Goal: Task Accomplishment & Management: Complete application form

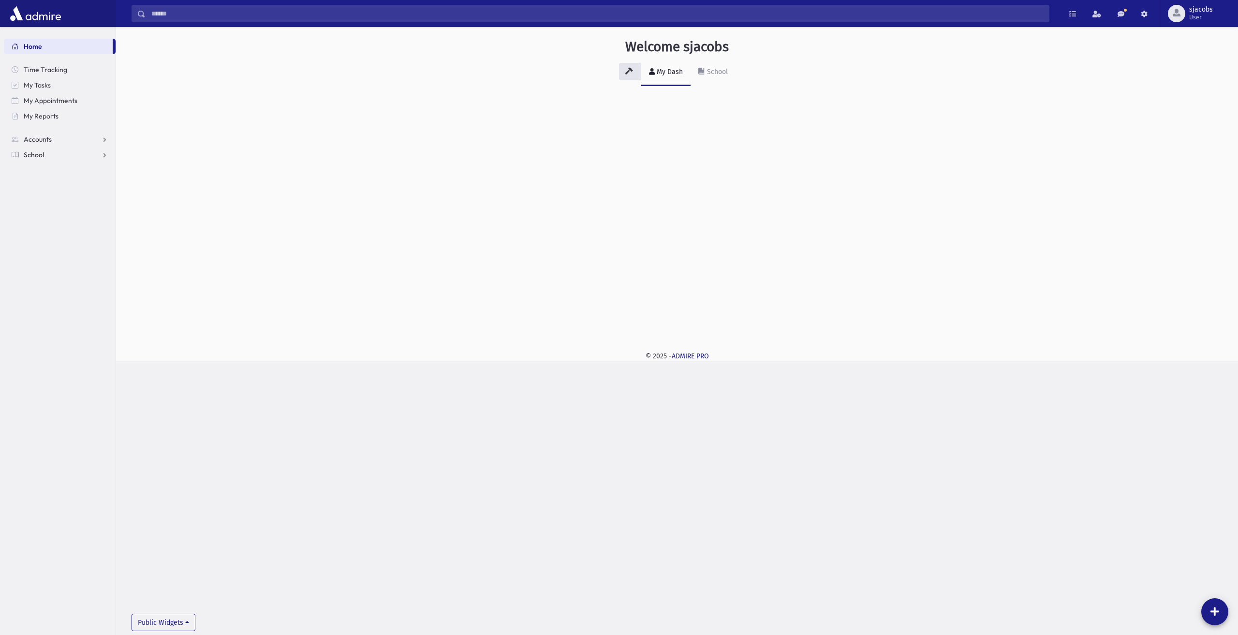
click at [45, 154] on link "School" at bounding box center [60, 154] width 112 height 15
click at [53, 185] on span "Attendance" at bounding box center [47, 185] width 36 height 9
click at [60, 205] on link "Entry" at bounding box center [60, 200] width 112 height 15
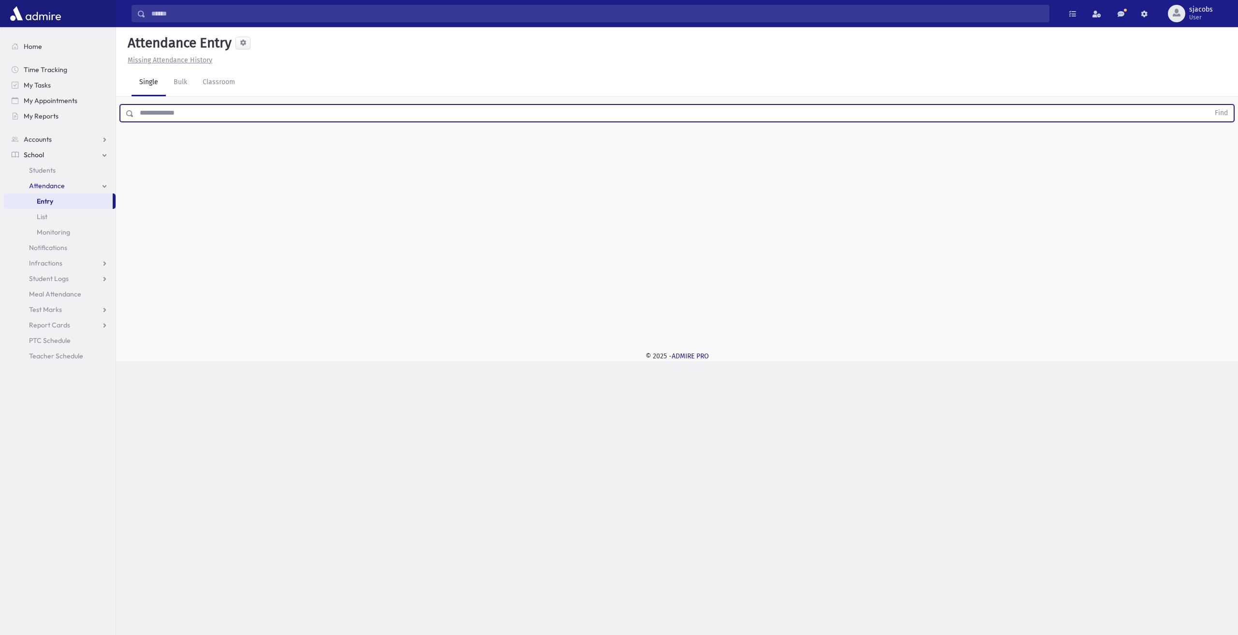
click at [232, 108] on input "text" at bounding box center [671, 112] width 1075 height 17
click at [1209, 105] on button "Find" at bounding box center [1221, 113] width 25 height 16
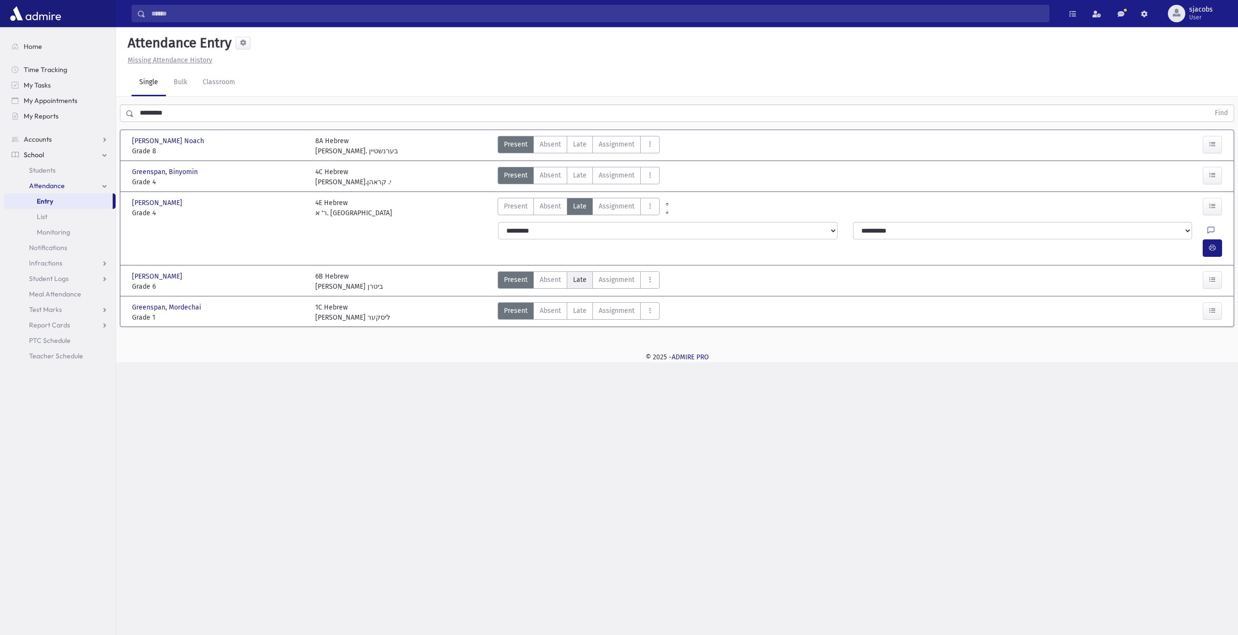
click at [583, 275] on span "Late" at bounding box center [580, 280] width 14 height 10
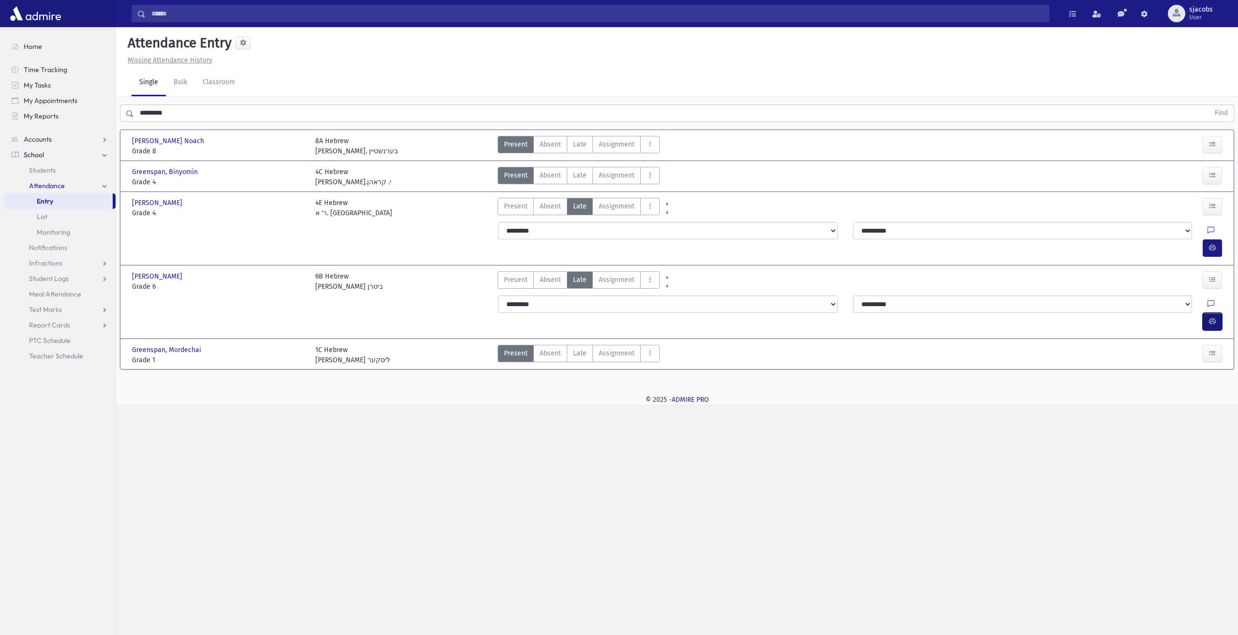
click at [1211, 317] on icon "button" at bounding box center [1212, 321] width 7 height 8
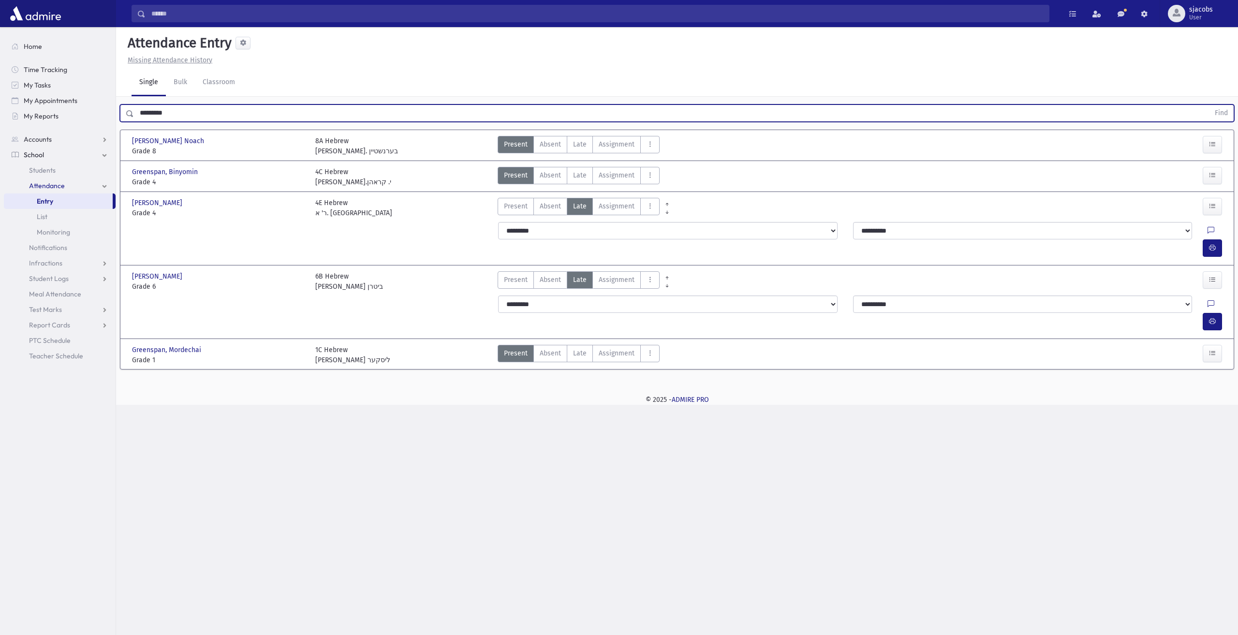
drag, startPoint x: 198, startPoint y: 109, endPoint x: 0, endPoint y: 91, distance: 199.0
click at [47, 101] on div "Search Results All Accounts" at bounding box center [619, 317] width 1238 height 635
click at [1209, 105] on button "Find" at bounding box center [1221, 113] width 25 height 16
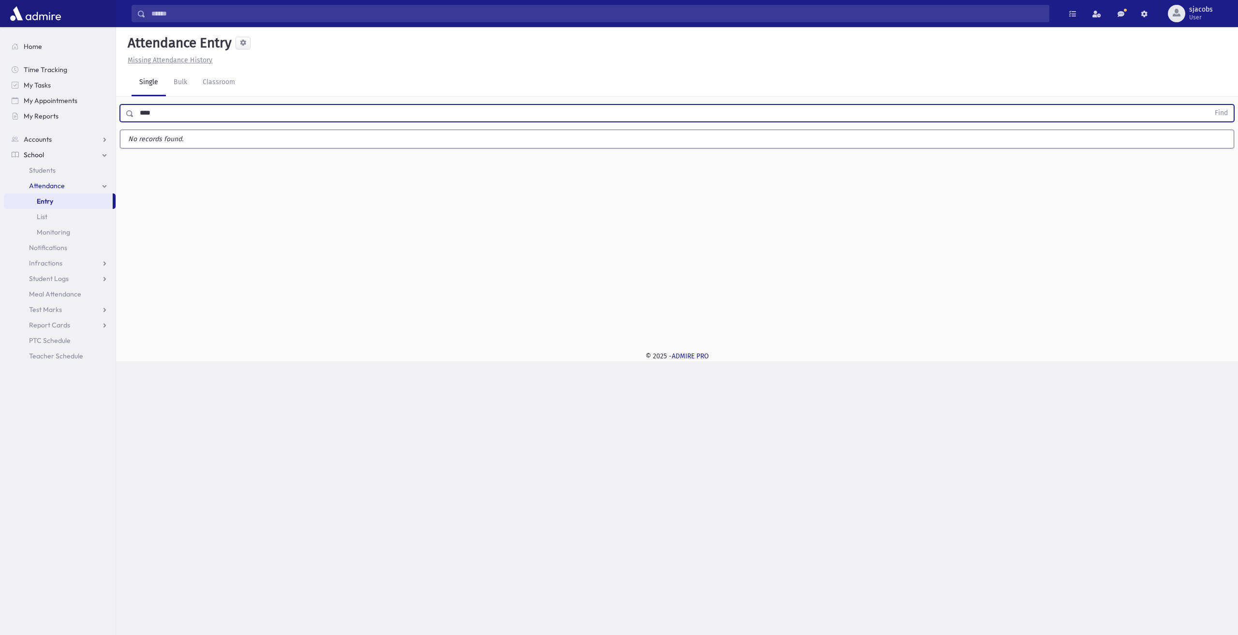
click at [1209, 105] on button "Find" at bounding box center [1221, 113] width 25 height 16
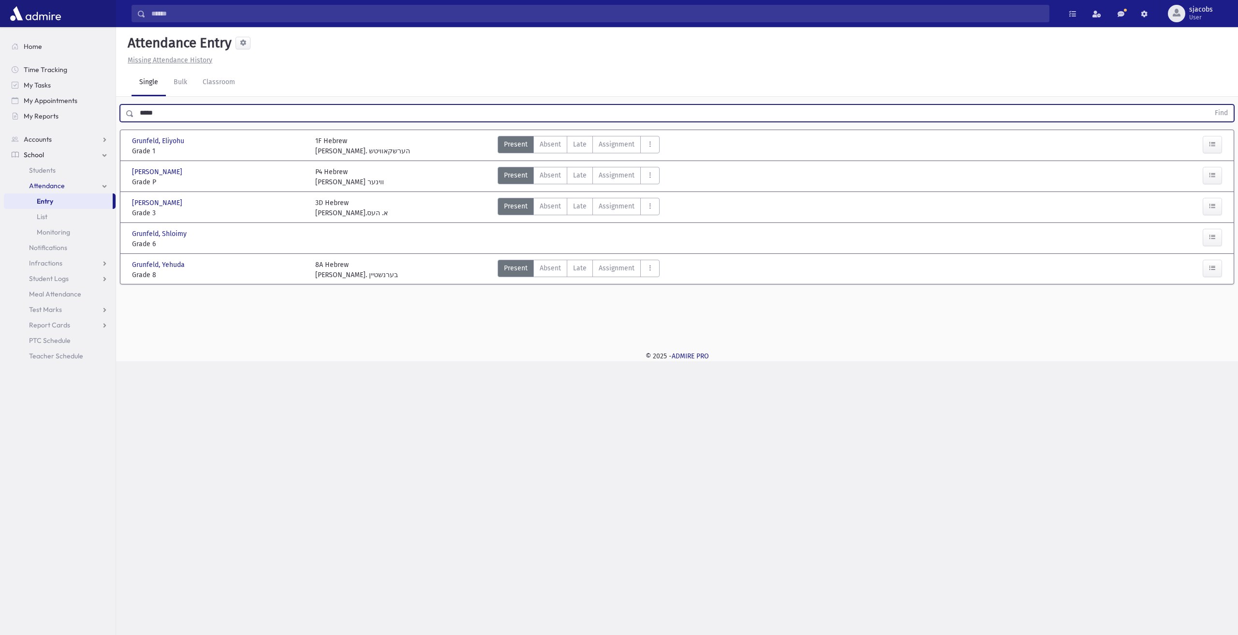
click at [1209, 105] on button "Find" at bounding box center [1221, 113] width 25 height 16
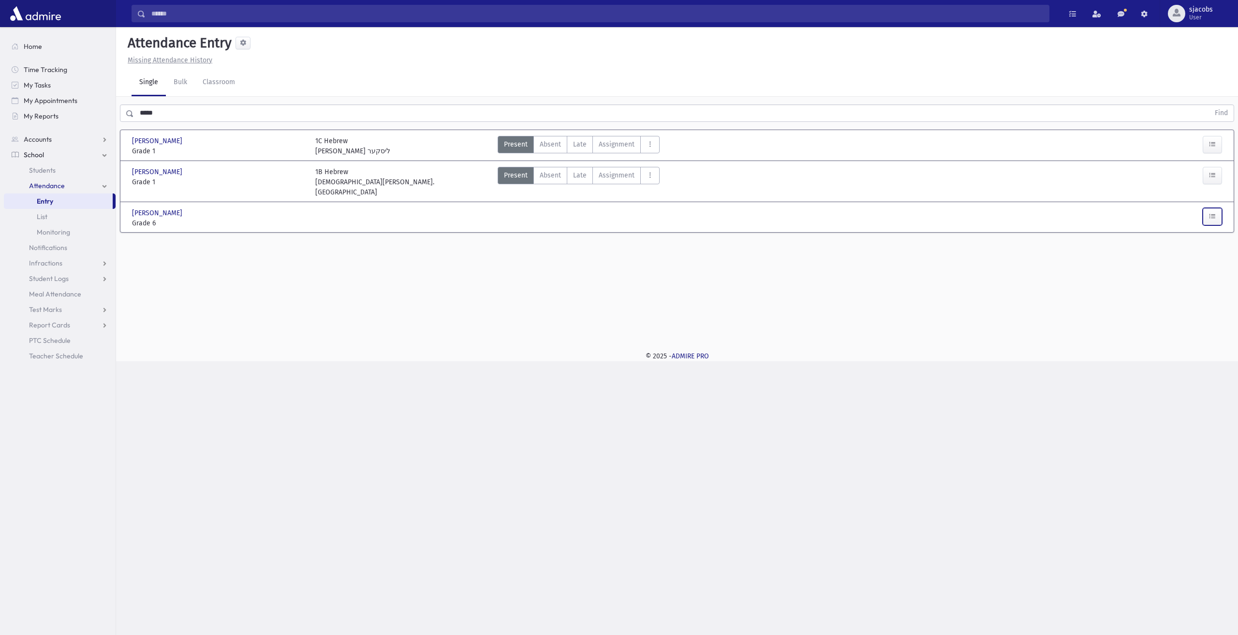
click at [1216, 208] on button "button" at bounding box center [1212, 216] width 19 height 17
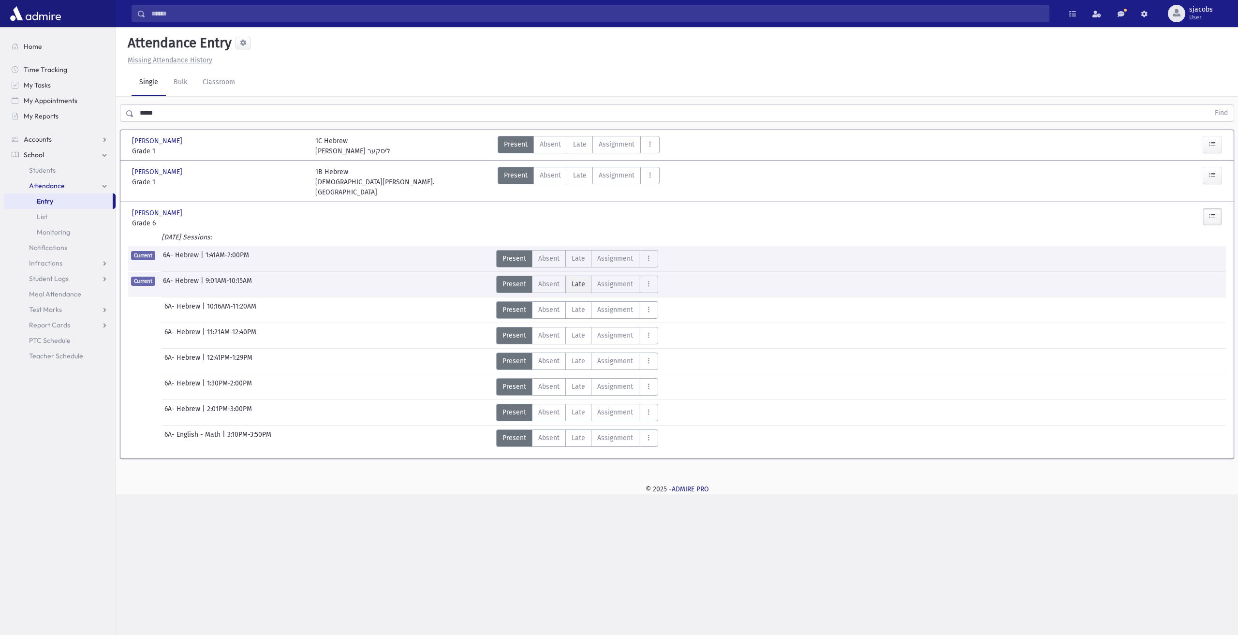
click at [580, 279] on span "Late" at bounding box center [579, 284] width 14 height 10
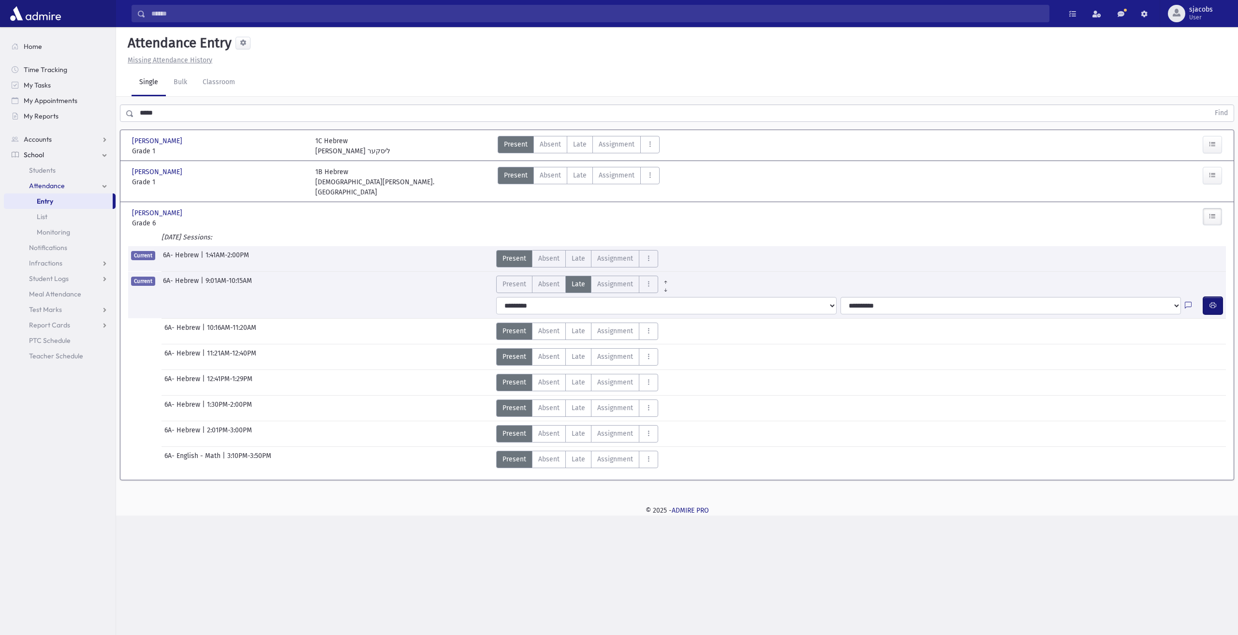
click at [1216, 297] on button "button" at bounding box center [1212, 305] width 19 height 17
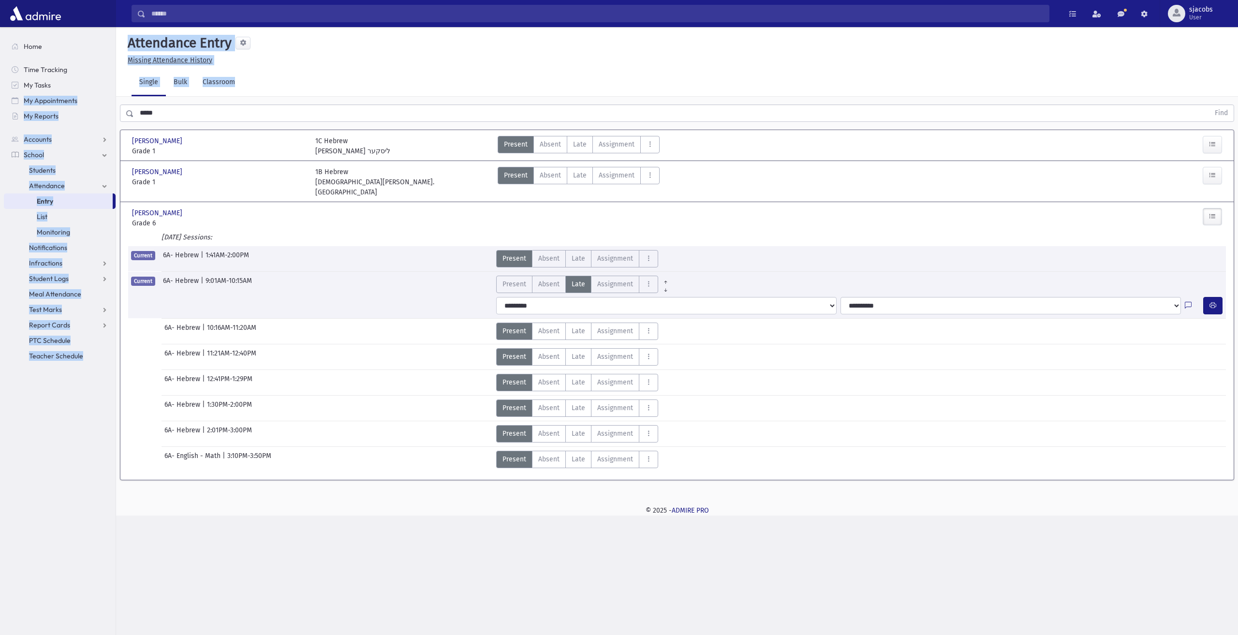
drag, startPoint x: 234, startPoint y: 105, endPoint x: 0, endPoint y: 94, distance: 234.3
click at [0, 94] on div "Search Results All Accounts" at bounding box center [619, 317] width 1238 height 635
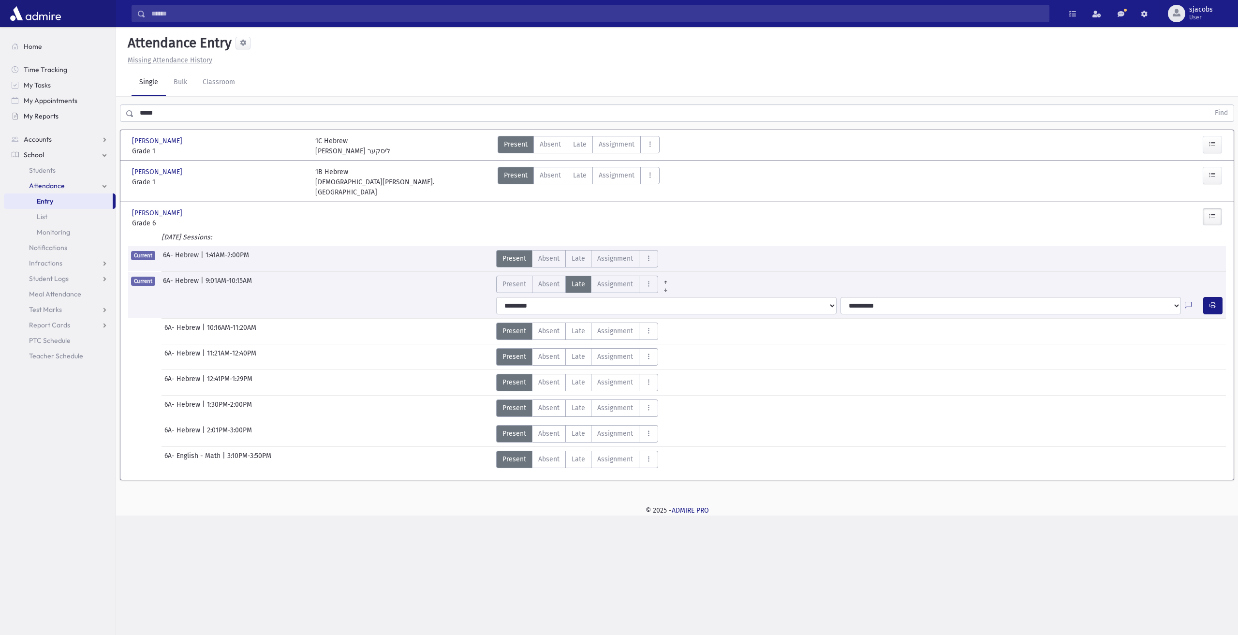
drag, startPoint x: 162, startPoint y: 114, endPoint x: 74, endPoint y: 110, distance: 87.6
click at [74, 110] on div "Search Results All Accounts" at bounding box center [619, 317] width 1238 height 635
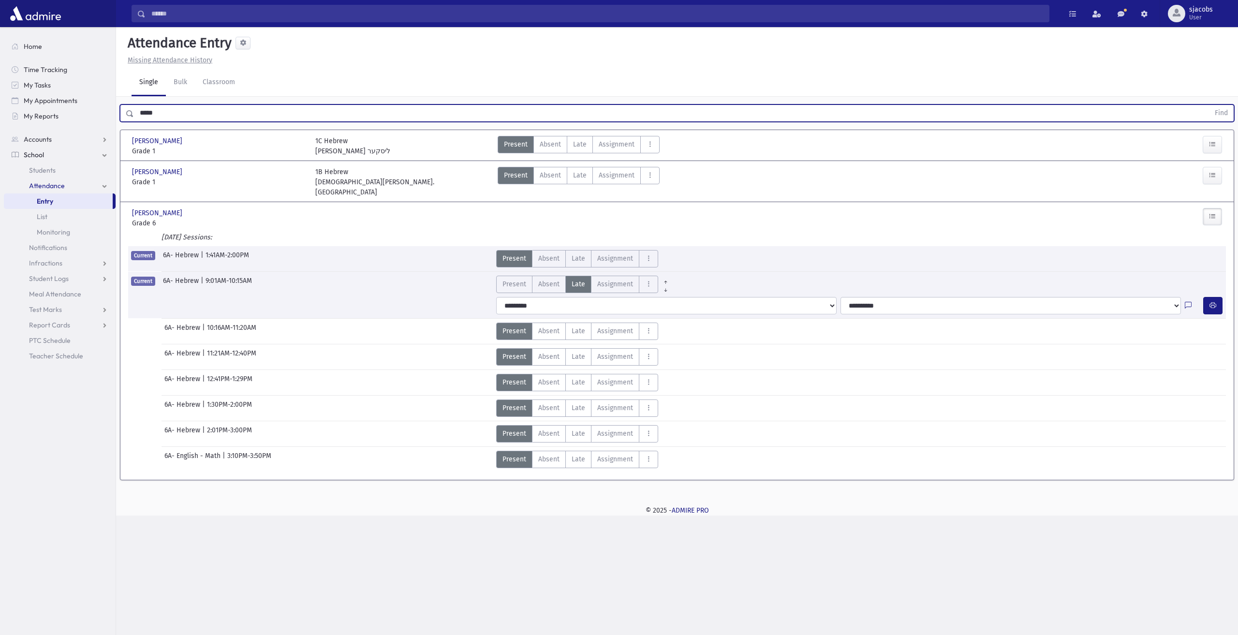
click at [1209, 105] on button "Find" at bounding box center [1221, 113] width 25 height 16
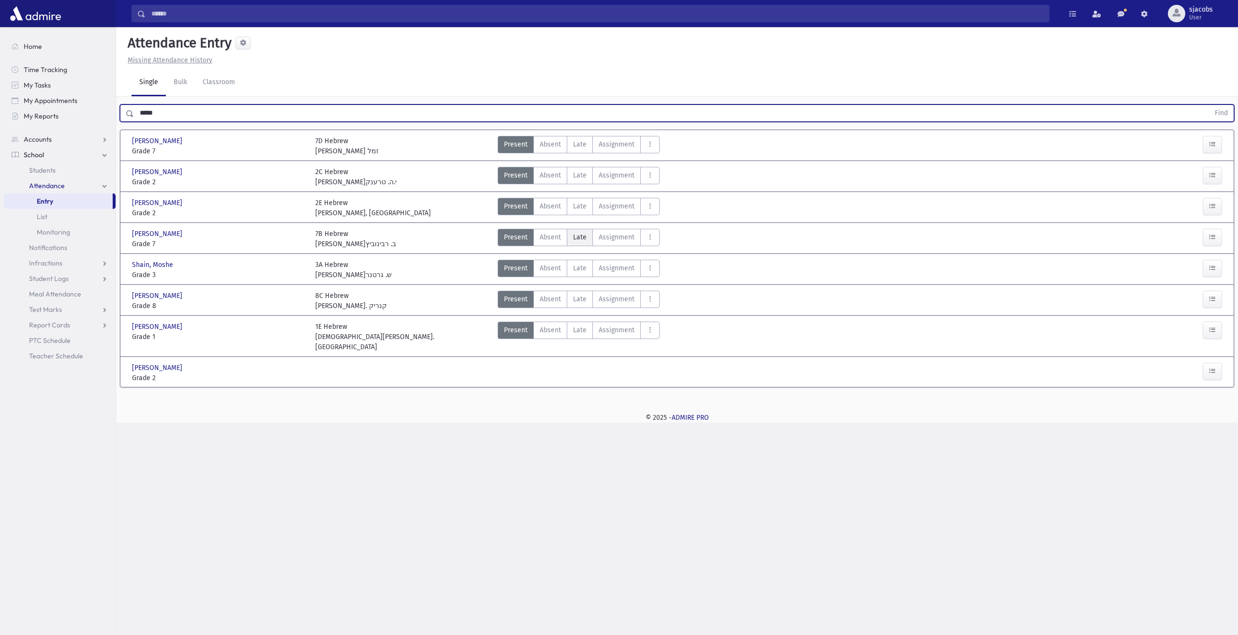
click at [573, 232] on span "Late" at bounding box center [580, 237] width 14 height 10
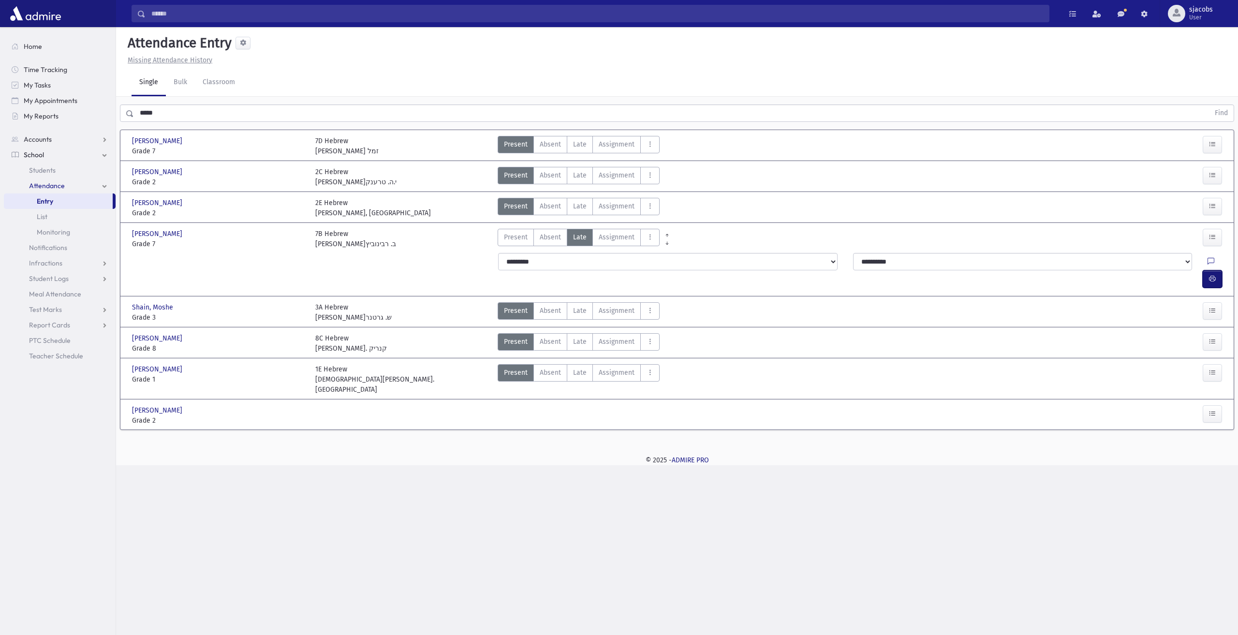
click at [1215, 275] on icon "button" at bounding box center [1212, 279] width 7 height 8
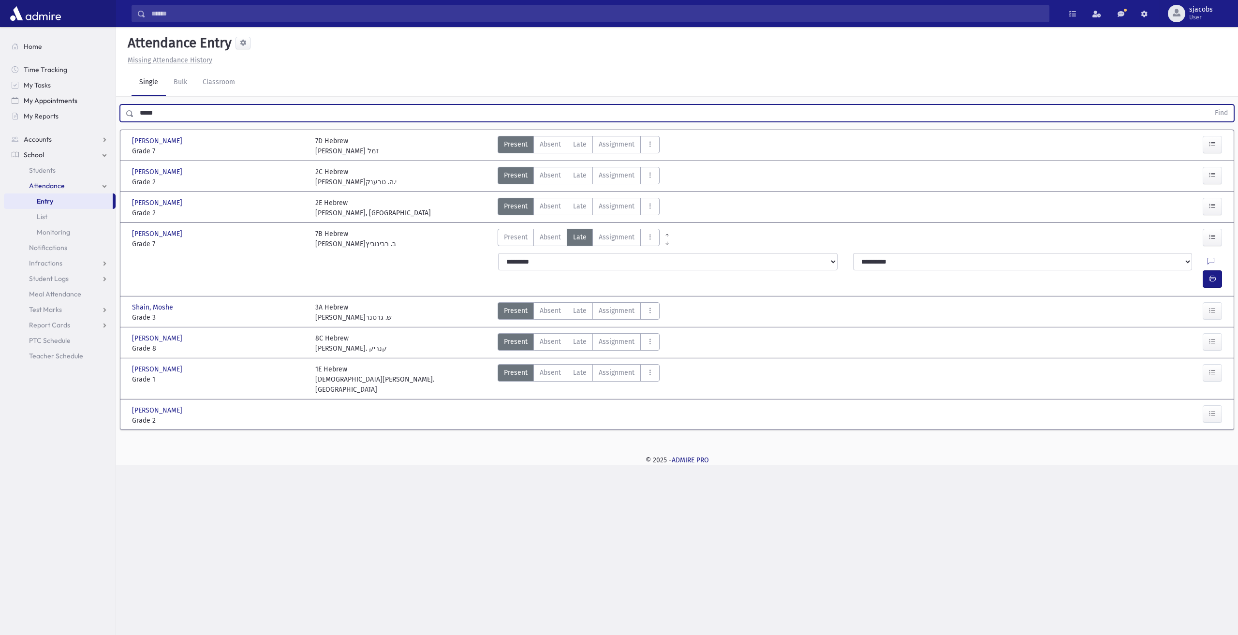
drag, startPoint x: 219, startPoint y: 108, endPoint x: 80, endPoint y: 102, distance: 138.4
click at [81, 102] on div "Search Results All Accounts" at bounding box center [619, 317] width 1238 height 635
click at [1209, 105] on button "Find" at bounding box center [1221, 113] width 25 height 16
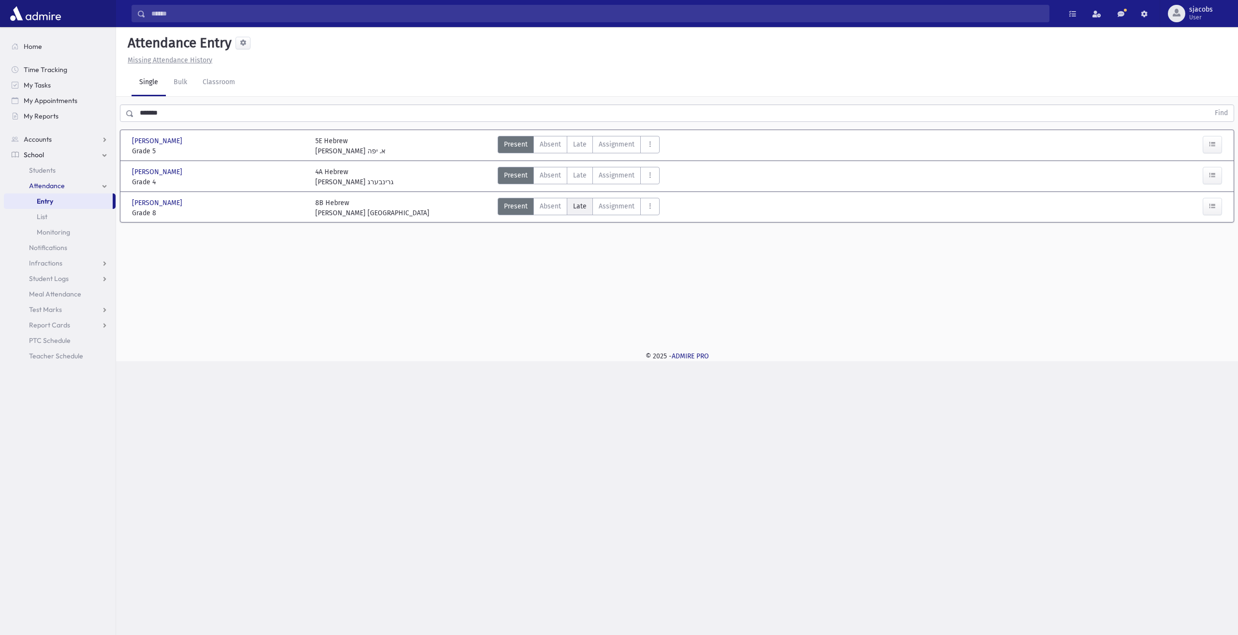
click at [573, 206] on span "Late" at bounding box center [580, 206] width 14 height 10
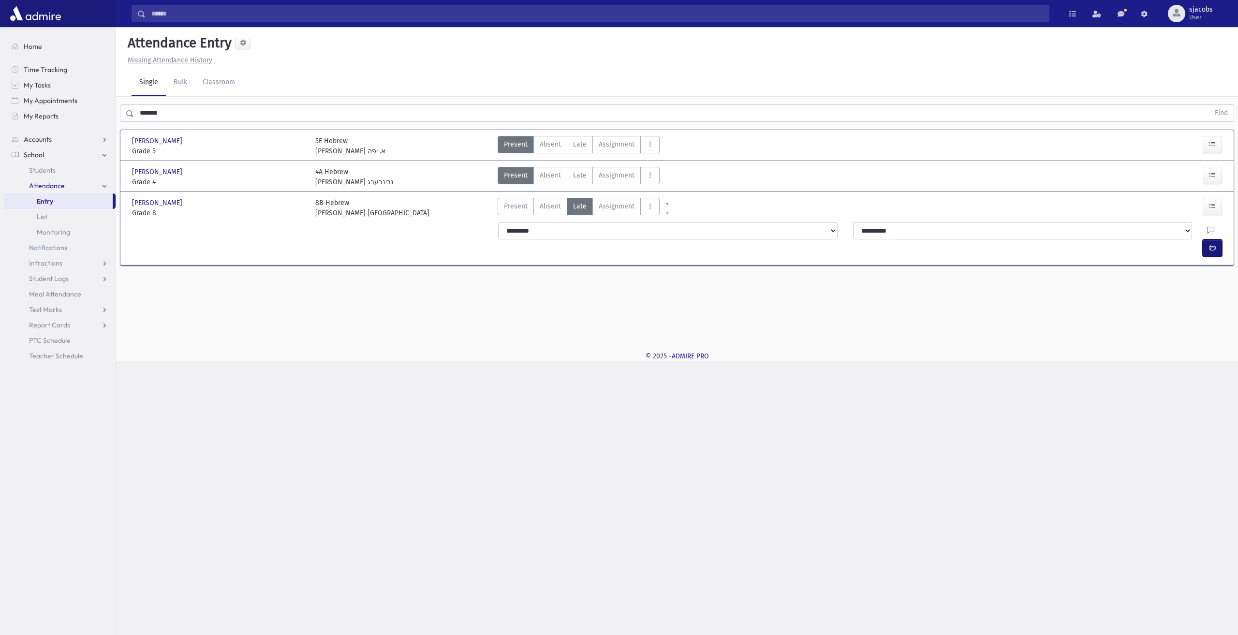
click at [1220, 239] on button "button" at bounding box center [1212, 247] width 19 height 17
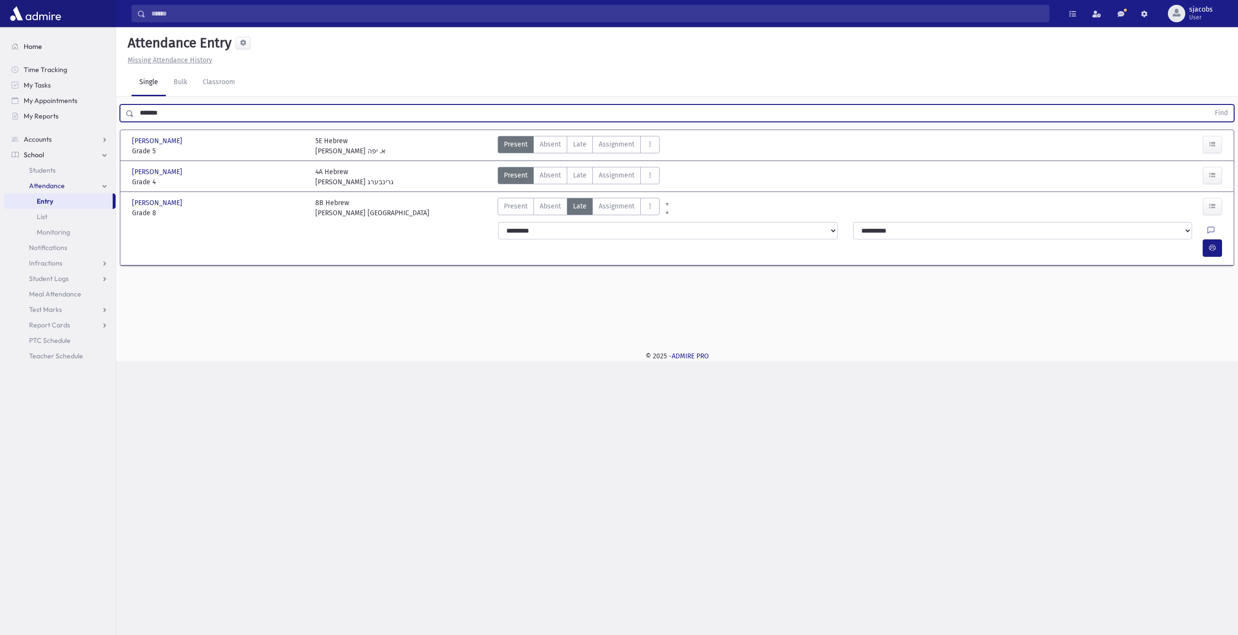
drag, startPoint x: 409, startPoint y: 112, endPoint x: 47, endPoint y: 51, distance: 366.3
click at [47, 51] on div "Search Results All Accounts" at bounding box center [619, 317] width 1238 height 635
type input "*******"
click at [1209, 105] on button "Find" at bounding box center [1221, 113] width 25 height 16
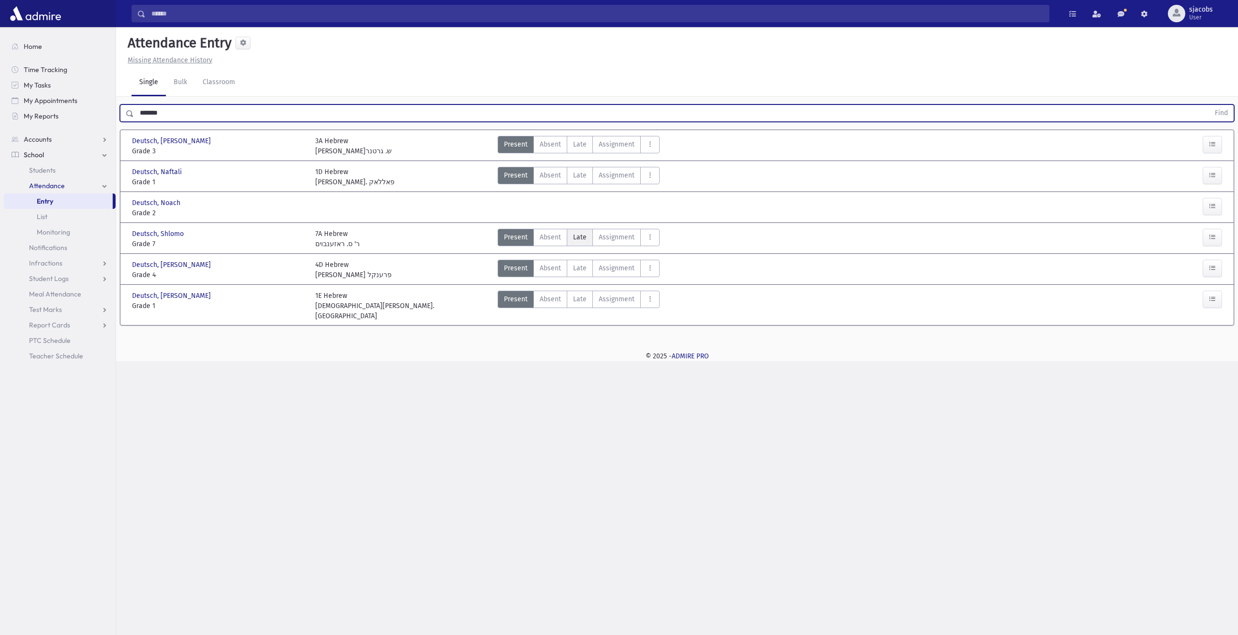
click at [576, 240] on span "Late" at bounding box center [580, 237] width 14 height 10
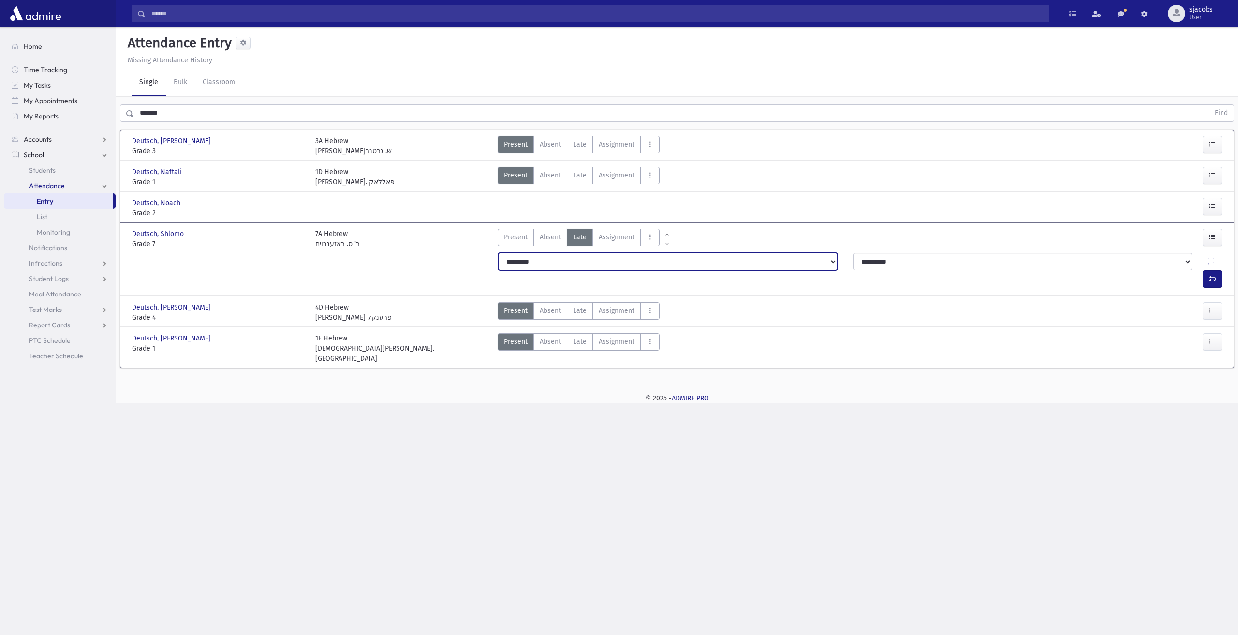
drag, startPoint x: 566, startPoint y: 259, endPoint x: 568, endPoint y: 266, distance: 7.5
click at [566, 259] on select "**********" at bounding box center [667, 261] width 339 height 17
select select "*******"
click at [498, 253] on select "**********" at bounding box center [667, 261] width 339 height 17
click at [648, 239] on icon "AttTypes" at bounding box center [650, 237] width 7 height 8
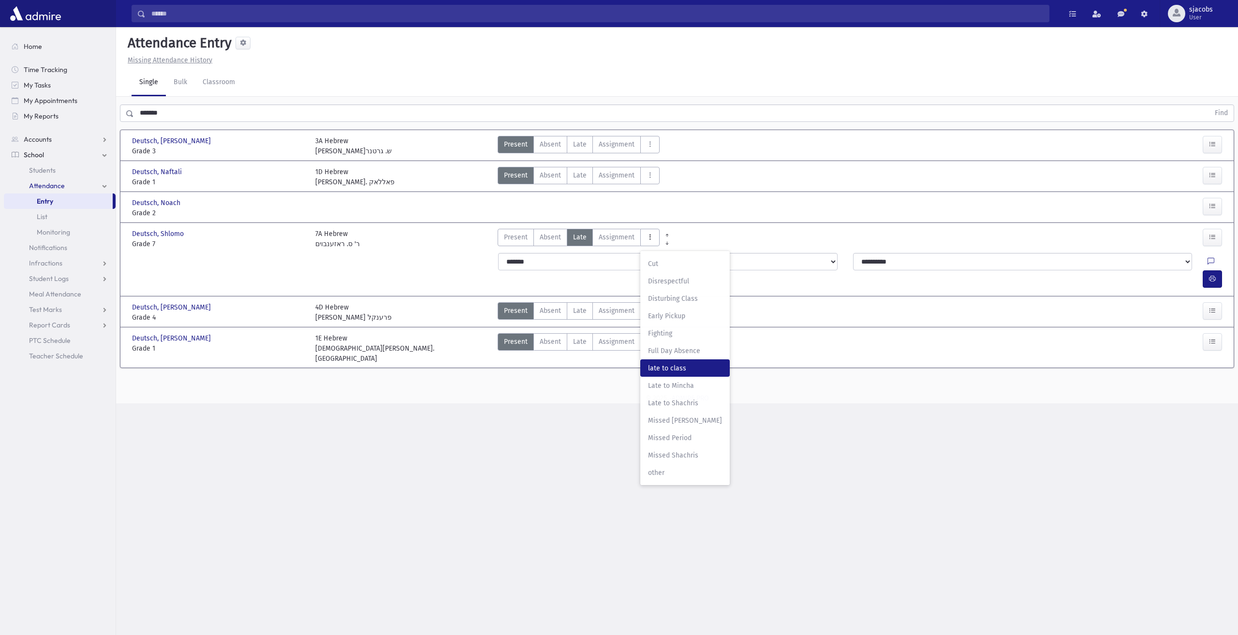
click at [661, 372] on class"] "late to class late to class" at bounding box center [684, 367] width 89 height 17
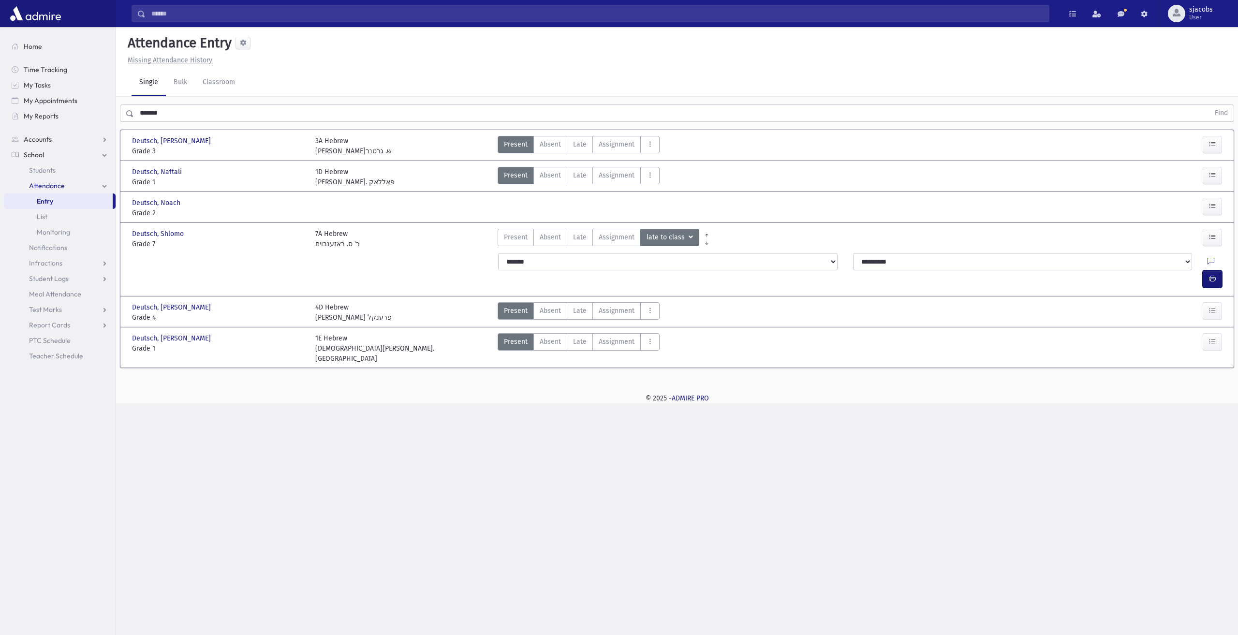
click at [1213, 275] on icon "button" at bounding box center [1212, 279] width 7 height 8
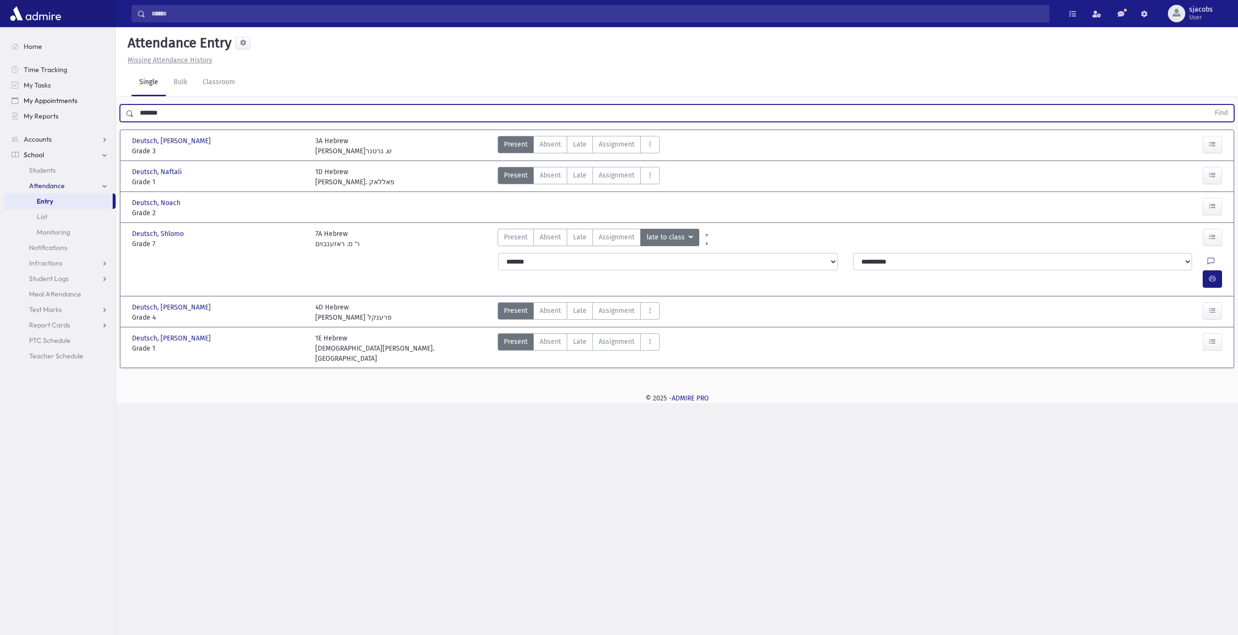
drag, startPoint x: 201, startPoint y: 116, endPoint x: 17, endPoint y: 101, distance: 184.4
click at [17, 101] on div "Search Results All Accounts" at bounding box center [619, 317] width 1238 height 635
click at [1209, 105] on button "Find" at bounding box center [1221, 113] width 25 height 16
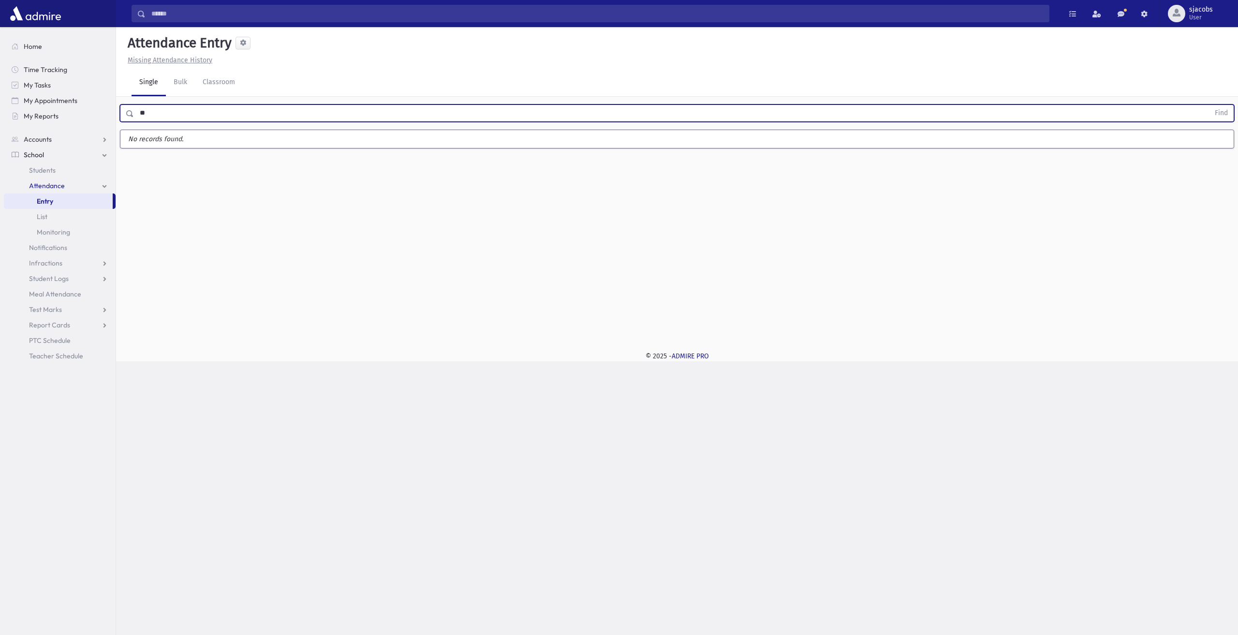
click at [1209, 105] on button "Find" at bounding box center [1221, 113] width 25 height 16
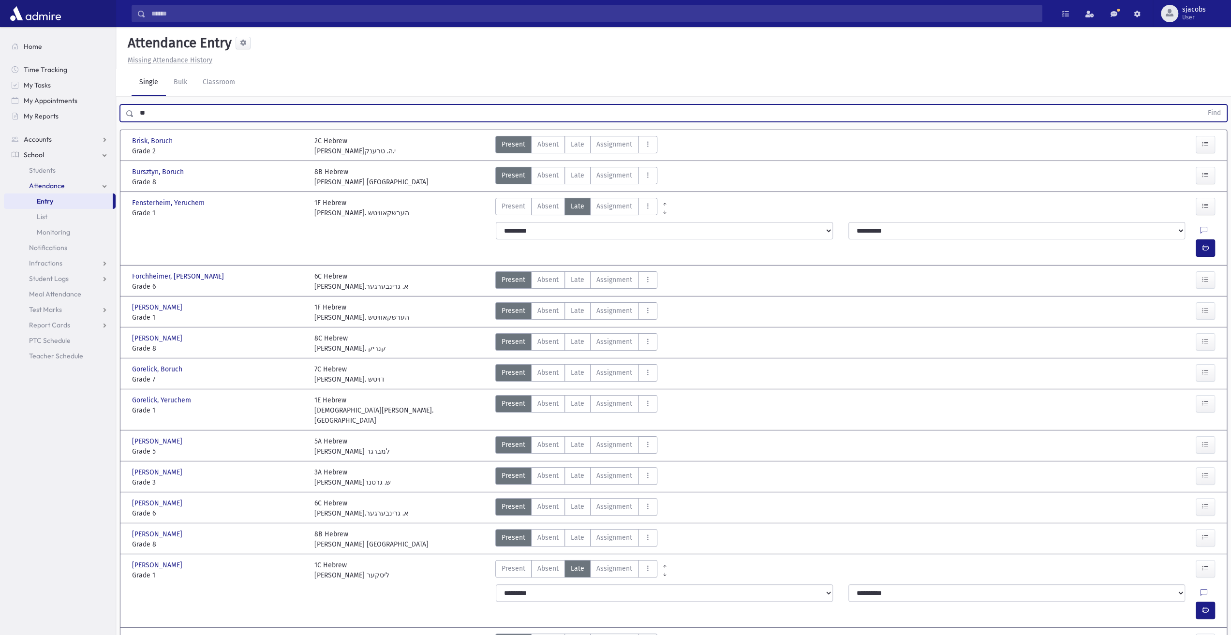
type input "*"
type input "***"
click at [1202, 105] on button "Find" at bounding box center [1214, 113] width 25 height 16
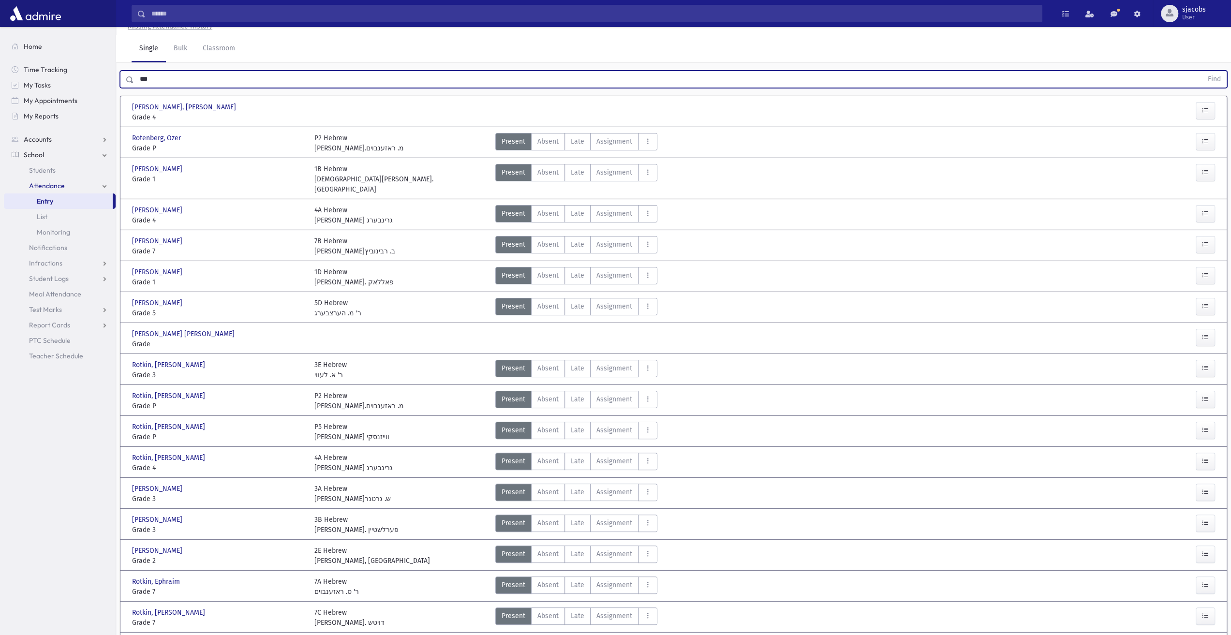
scroll to position [48, 0]
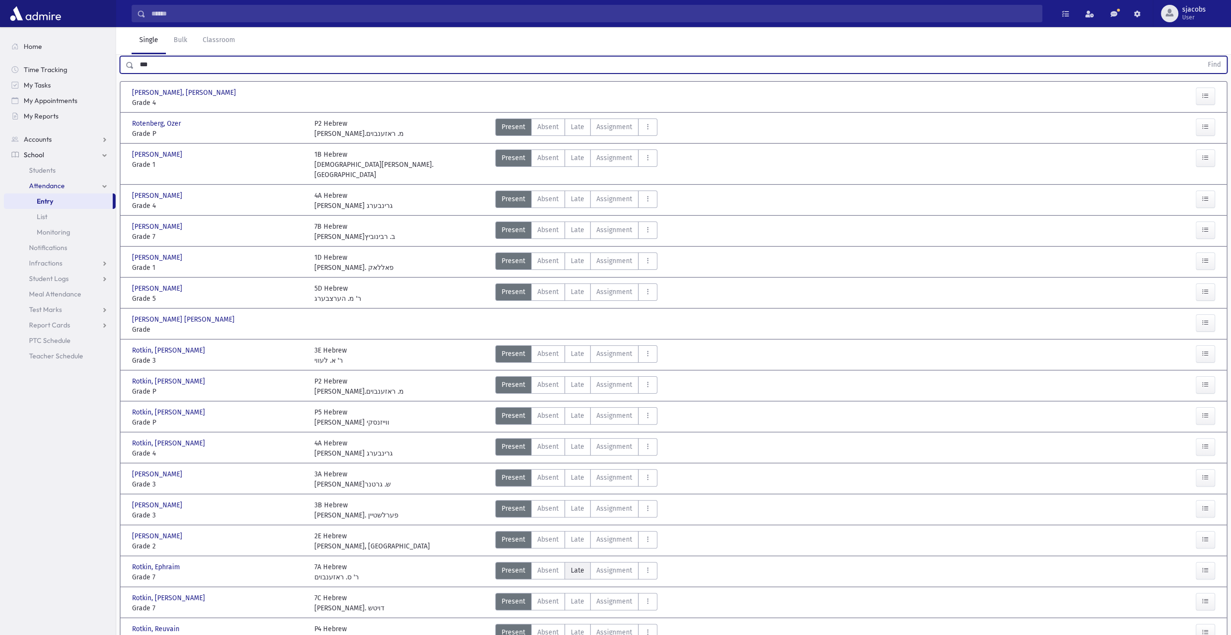
click at [572, 565] on span "Late" at bounding box center [578, 570] width 14 height 10
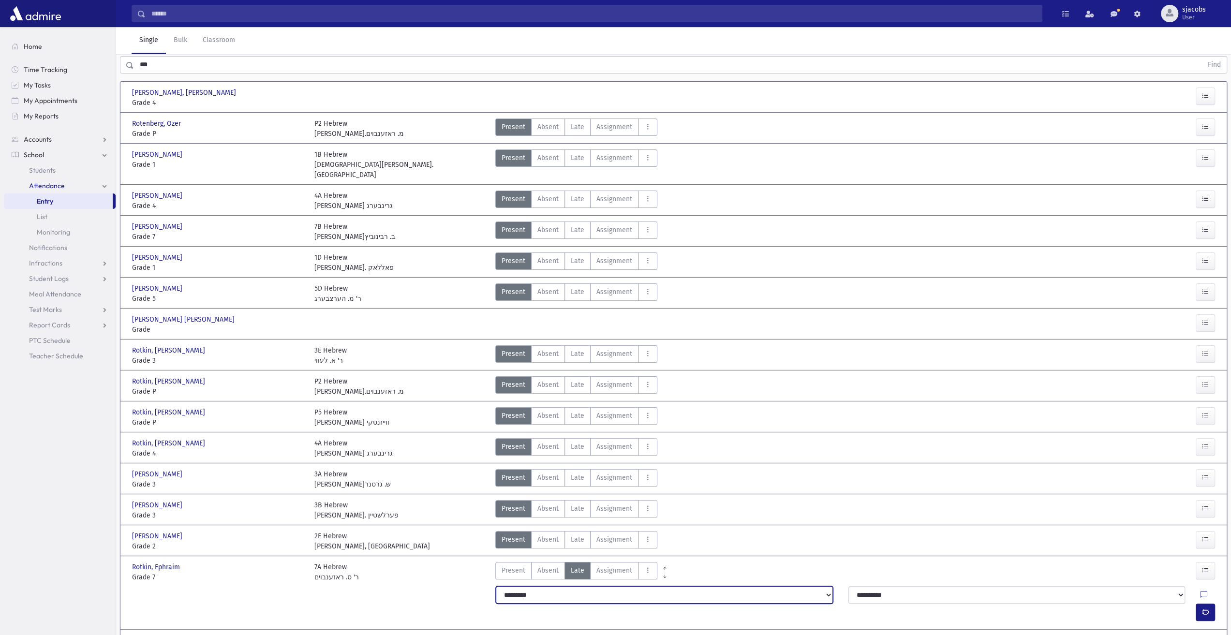
drag, startPoint x: 603, startPoint y: 573, endPoint x: 603, endPoint y: 578, distance: 5.3
click at [603, 586] on select "**********" at bounding box center [664, 594] width 337 height 17
select select "*******"
click at [496, 586] on select "**********" at bounding box center [664, 594] width 337 height 17
click at [646, 562] on button "AttTypes" at bounding box center [647, 570] width 19 height 17
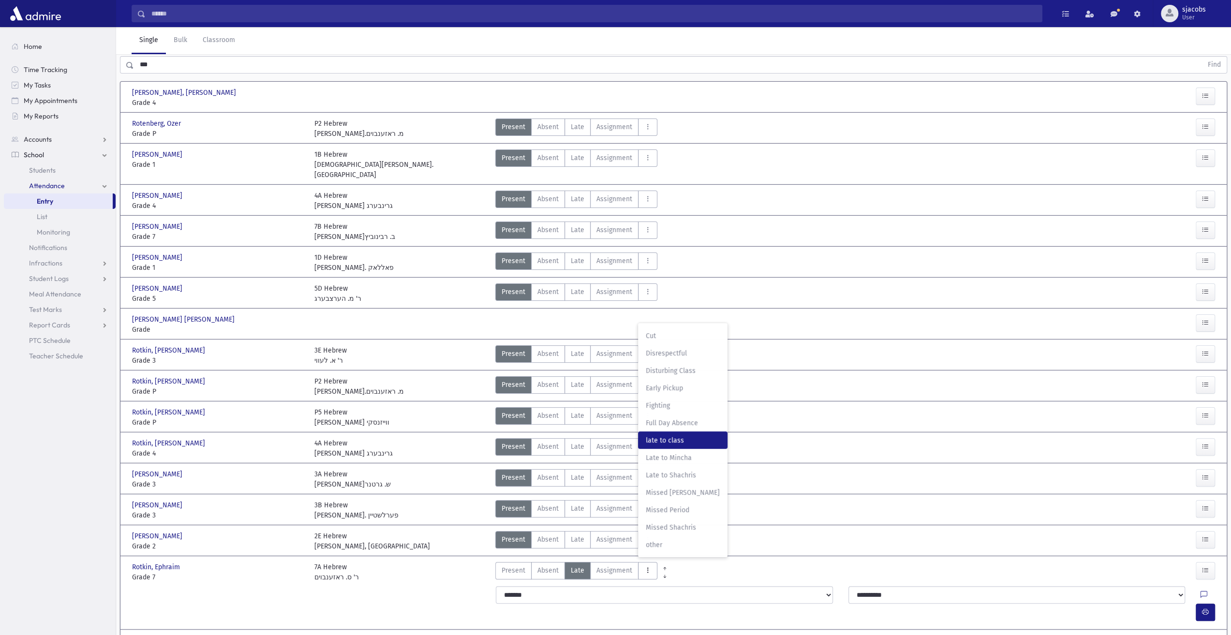
click at [683, 435] on span "late to class" at bounding box center [683, 440] width 74 height 10
click at [1218, 603] on div at bounding box center [1206, 611] width 23 height 17
click at [1209, 603] on button "button" at bounding box center [1204, 611] width 19 height 17
drag, startPoint x: 324, startPoint y: 64, endPoint x: 337, endPoint y: 53, distance: 16.4
click at [324, 64] on input "***" at bounding box center [668, 64] width 1068 height 17
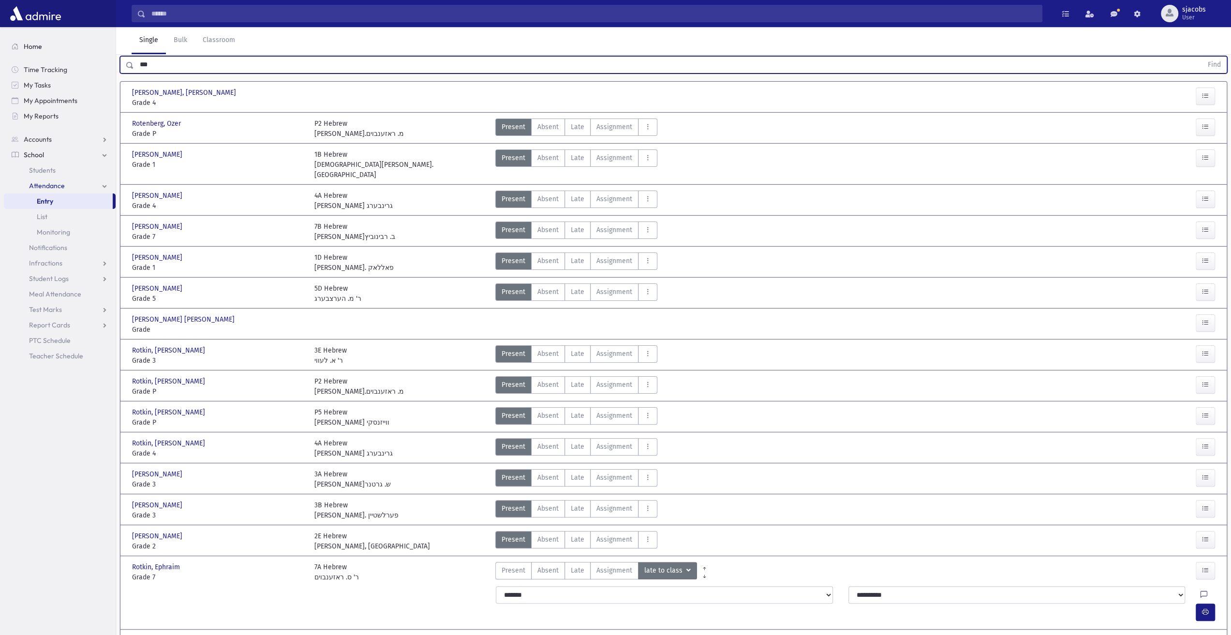
drag, startPoint x: 225, startPoint y: 61, endPoint x: 62, endPoint y: 49, distance: 163.9
click at [68, 51] on div "Search Results All Accounts" at bounding box center [615, 377] width 1231 height 851
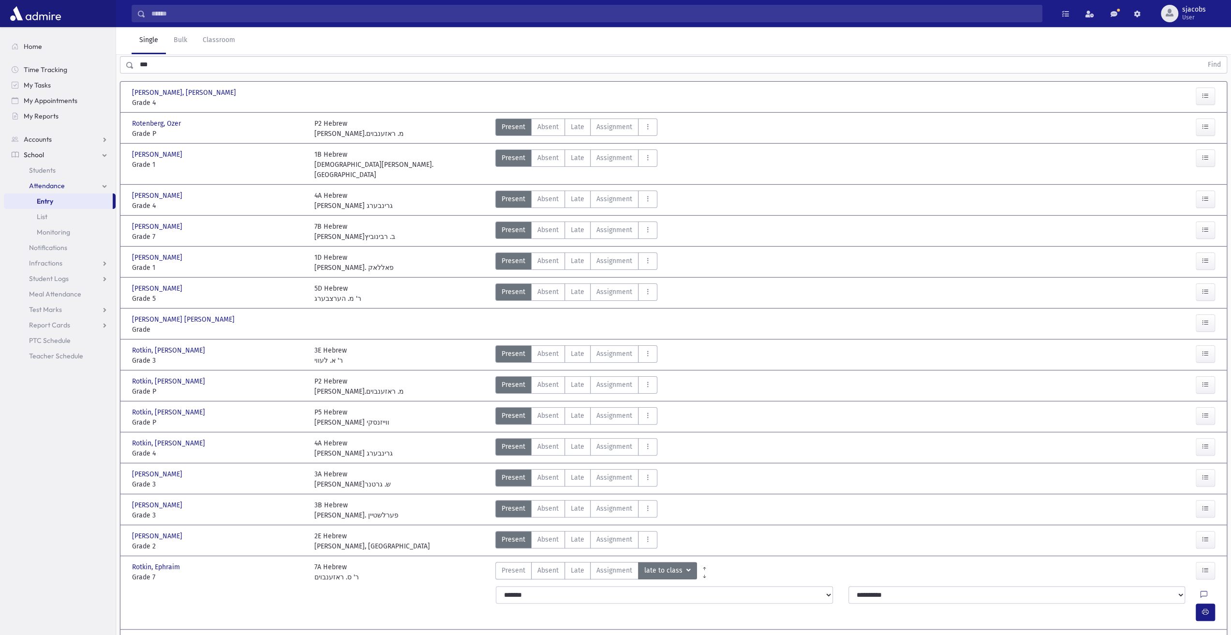
click at [189, 66] on input "***" at bounding box center [668, 64] width 1068 height 17
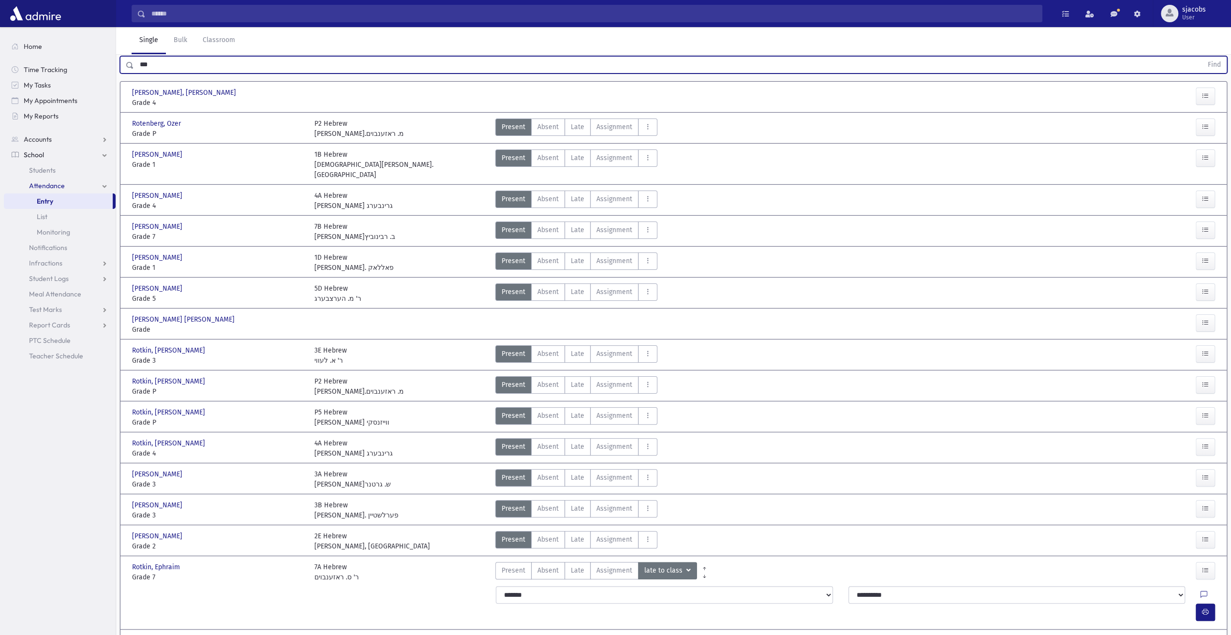
drag, startPoint x: 188, startPoint y: 66, endPoint x: 117, endPoint y: 67, distance: 71.1
click at [117, 67] on div "*** Find" at bounding box center [673, 62] width 1115 height 29
click at [1202, 57] on button "Find" at bounding box center [1214, 65] width 25 height 16
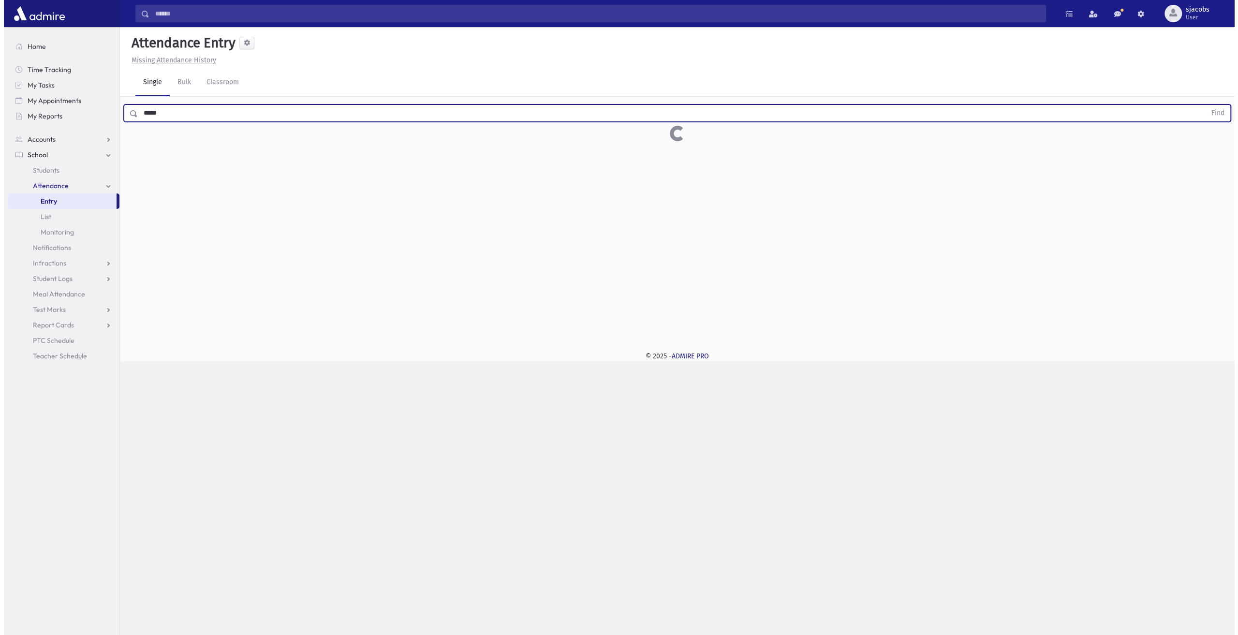
scroll to position [0, 0]
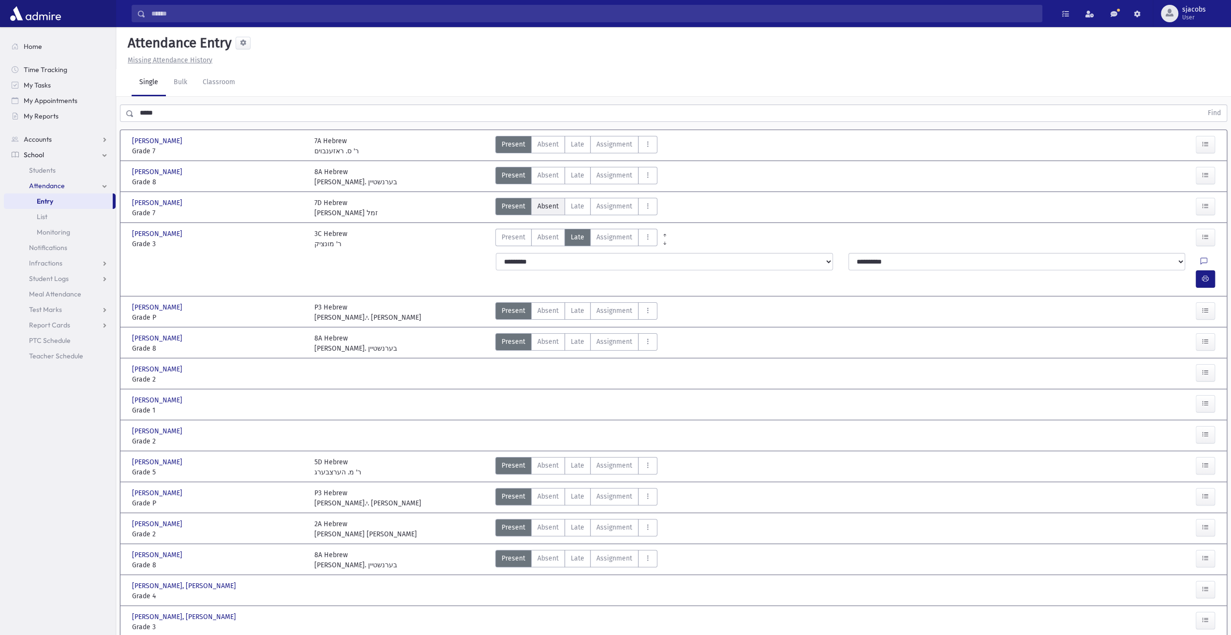
click at [558, 206] on label "Absent A" at bounding box center [548, 206] width 34 height 17
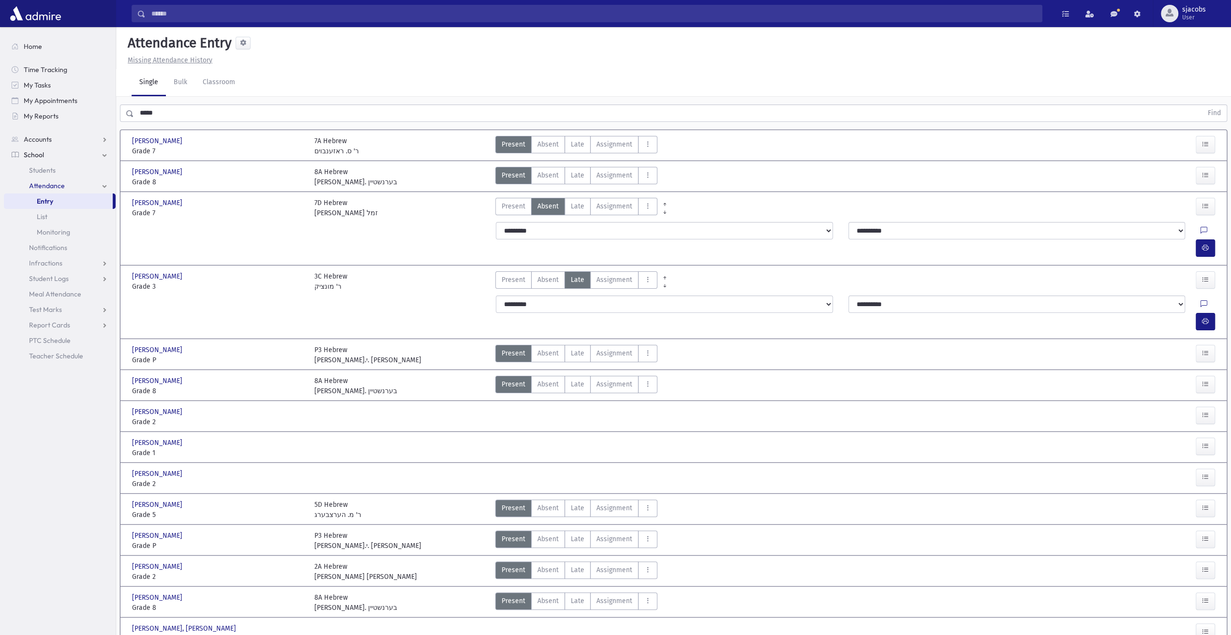
click at [583, 203] on label "Late Late" at bounding box center [577, 206] width 26 height 17
click at [1207, 244] on icon "button" at bounding box center [1205, 248] width 7 height 8
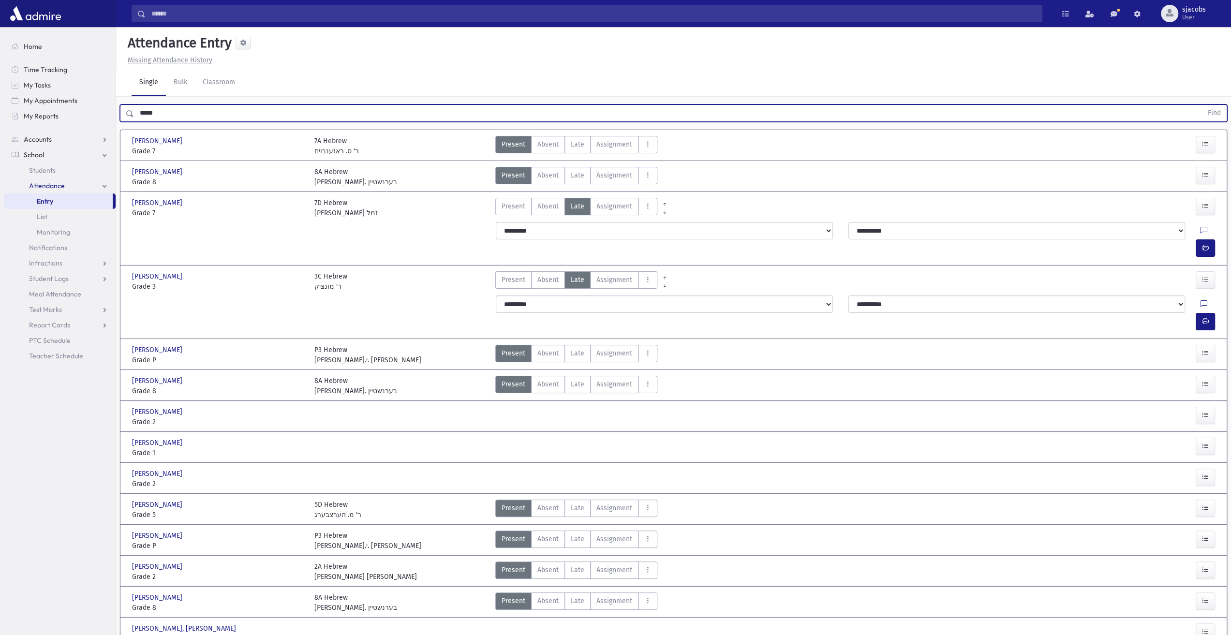
drag, startPoint x: 209, startPoint y: 116, endPoint x: 0, endPoint y: 118, distance: 208.9
click at [31, 115] on div "Search Results All Accounts" at bounding box center [615, 388] width 1231 height 776
click at [1202, 105] on button "Find" at bounding box center [1214, 113] width 25 height 16
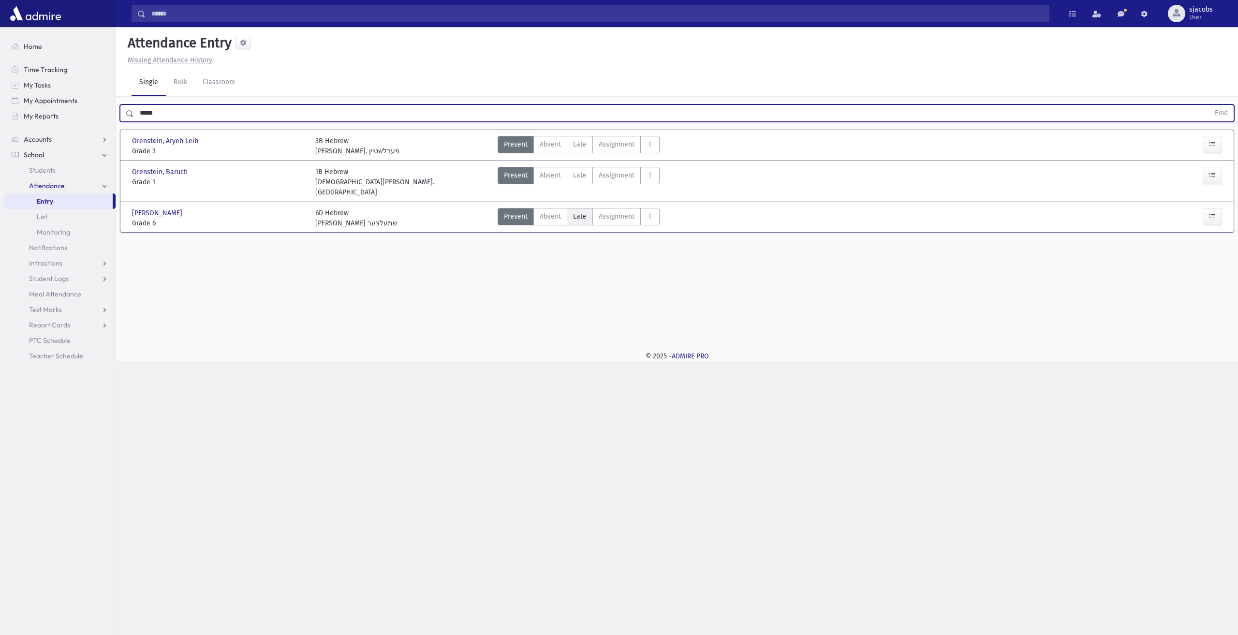
click at [578, 211] on span "Late" at bounding box center [580, 216] width 14 height 10
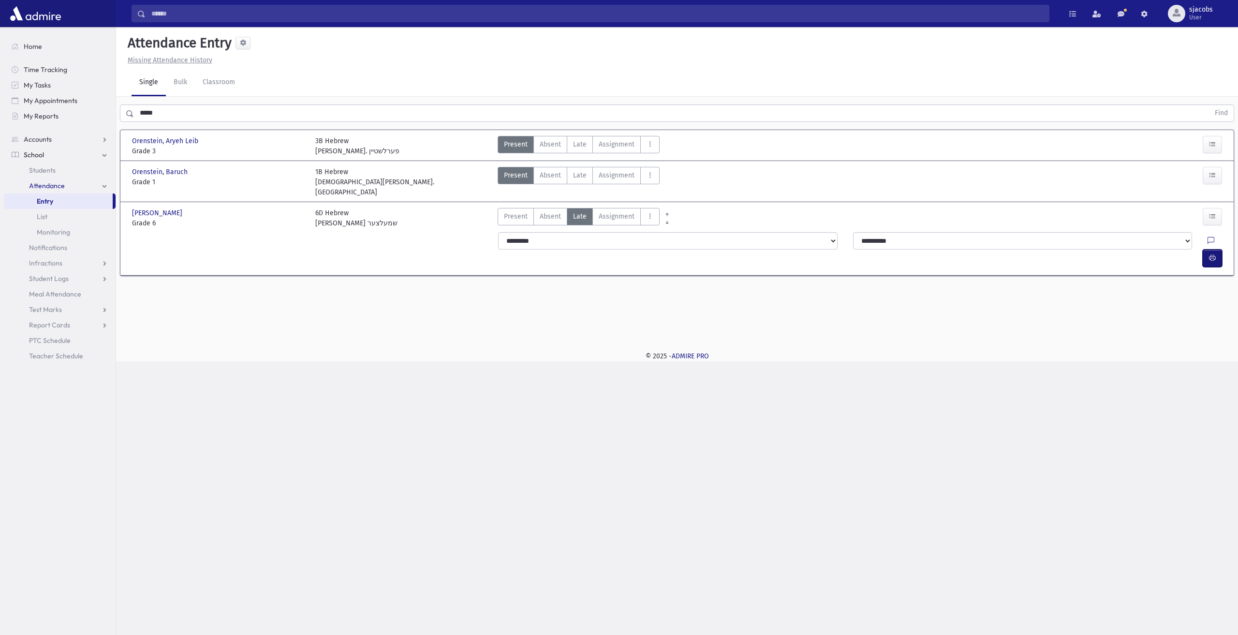
click at [1210, 254] on icon "button" at bounding box center [1212, 258] width 7 height 8
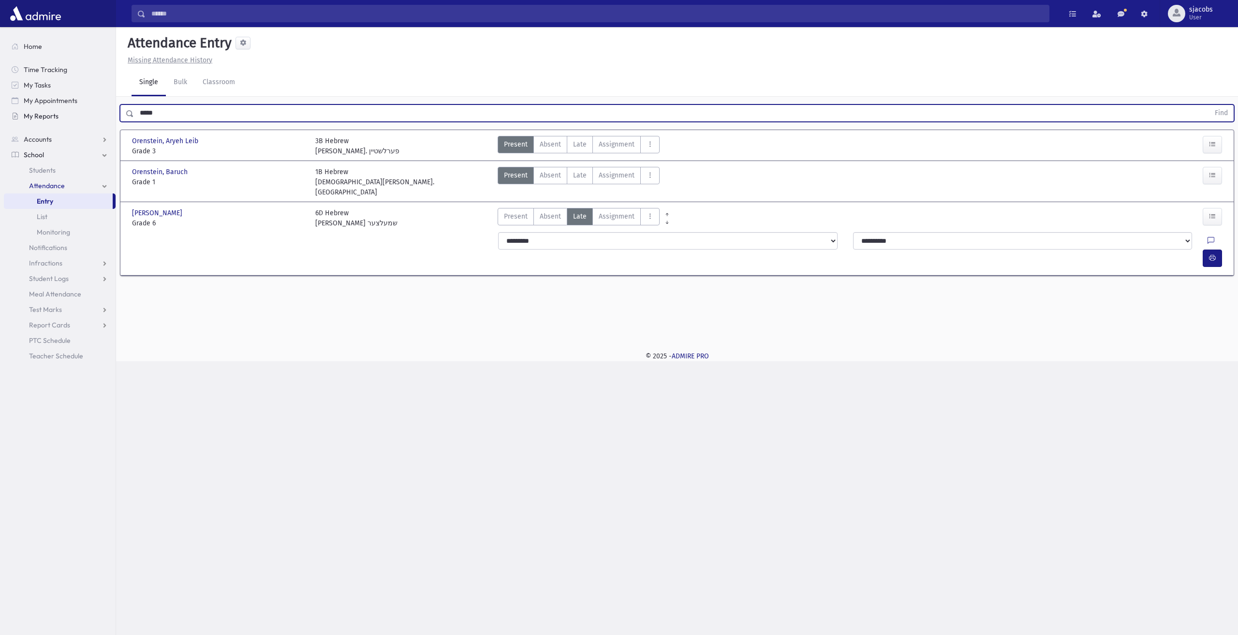
drag, startPoint x: 273, startPoint y: 118, endPoint x: 74, endPoint y: 116, distance: 198.3
click at [74, 116] on div "Search Results All Accounts" at bounding box center [619, 317] width 1238 height 635
type input "****"
click at [1209, 105] on button "Find" at bounding box center [1221, 113] width 25 height 16
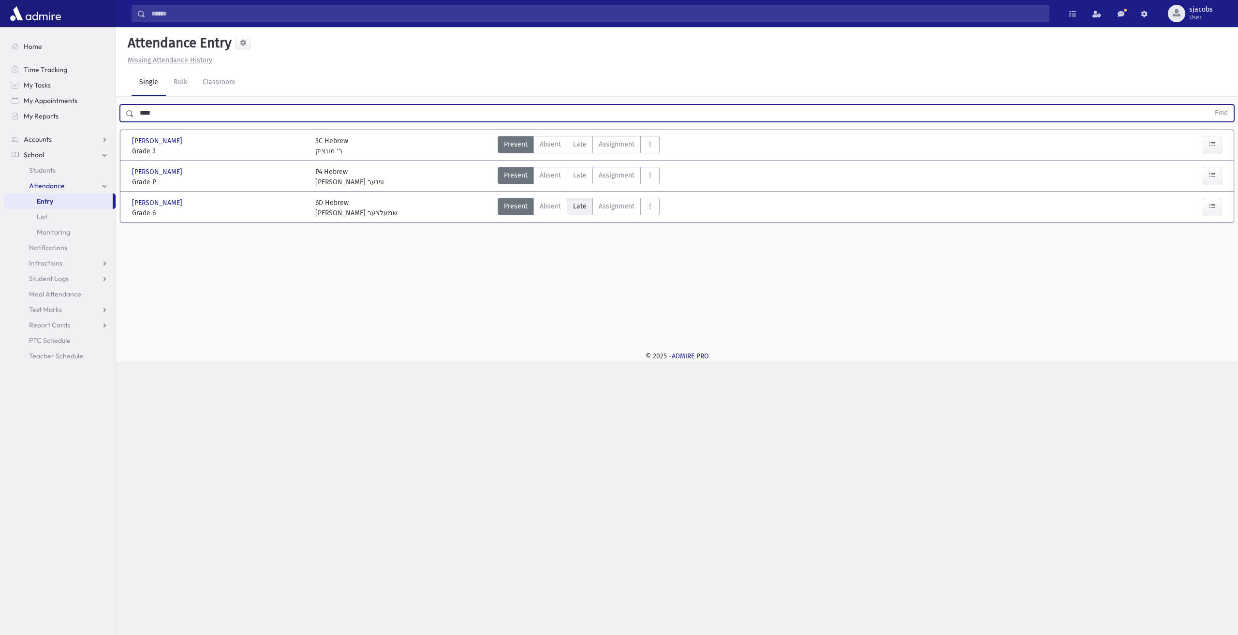
click at [573, 208] on span "Late" at bounding box center [580, 206] width 14 height 10
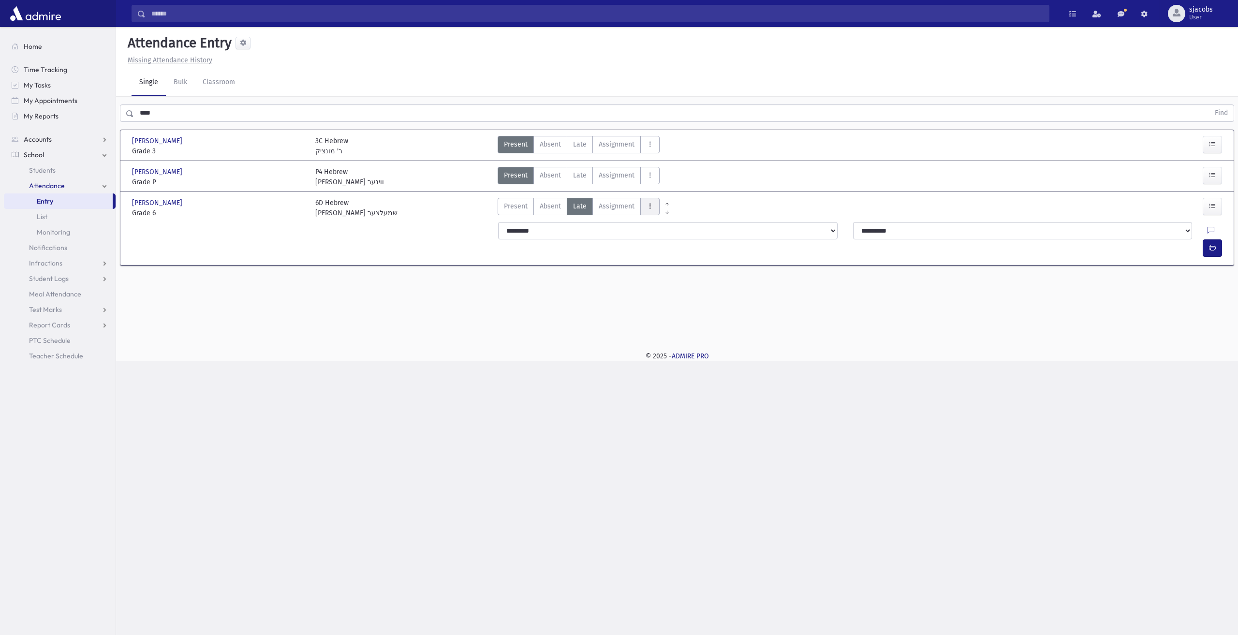
click at [653, 206] on button "AttTypes" at bounding box center [649, 206] width 19 height 17
click at [663, 335] on span "late to class" at bounding box center [685, 337] width 74 height 10
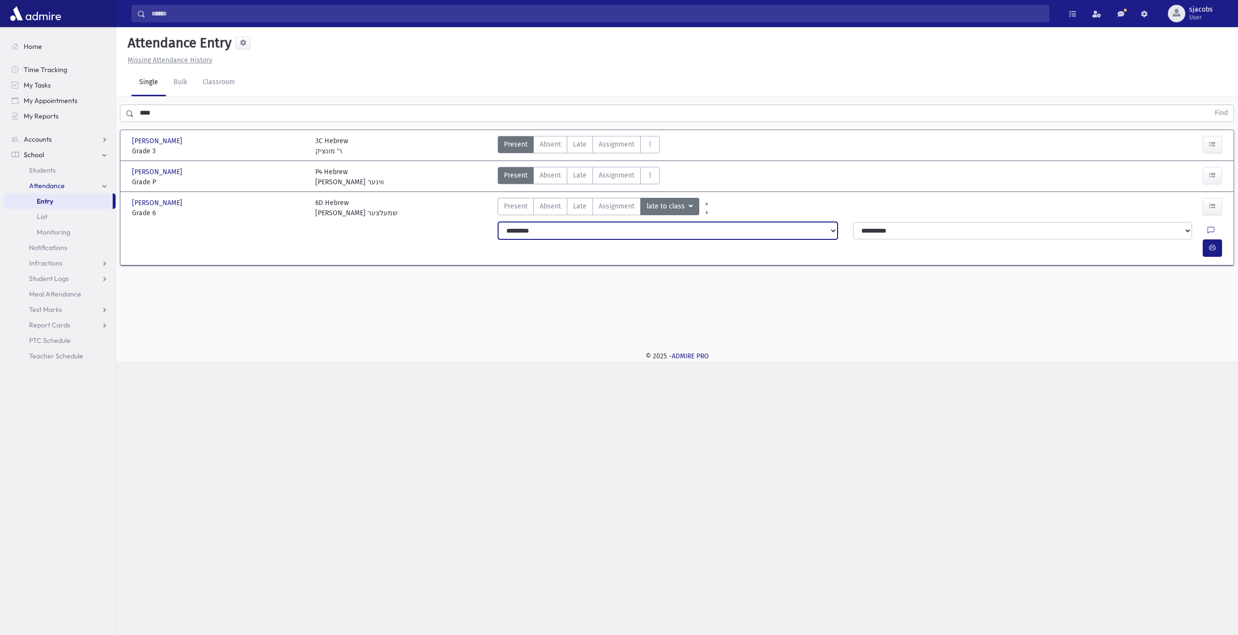
click at [604, 230] on select "**********" at bounding box center [667, 230] width 339 height 17
select select "*******"
click at [498, 222] on select "**********" at bounding box center [667, 230] width 339 height 17
click at [1212, 244] on icon "button" at bounding box center [1212, 248] width 7 height 8
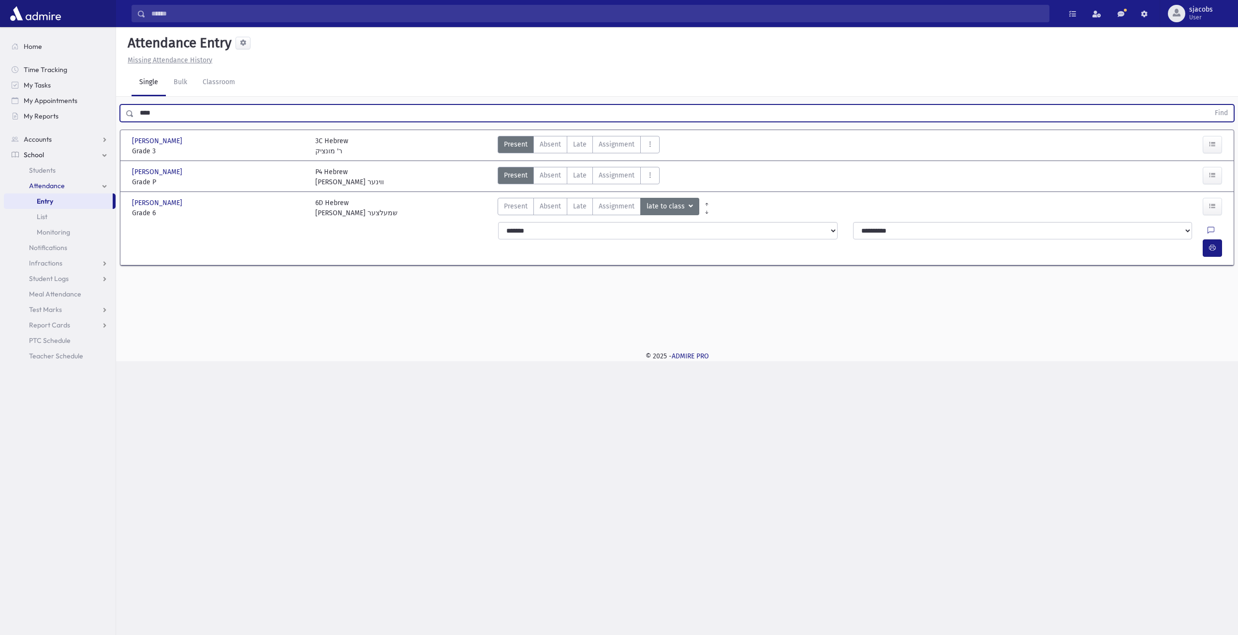
drag, startPoint x: 272, startPoint y: 110, endPoint x: 400, endPoint y: 141, distance: 132.2
click at [49, 83] on div "Search Results All Accounts" at bounding box center [619, 317] width 1238 height 635
click at [1209, 105] on button "Find" at bounding box center [1221, 113] width 25 height 16
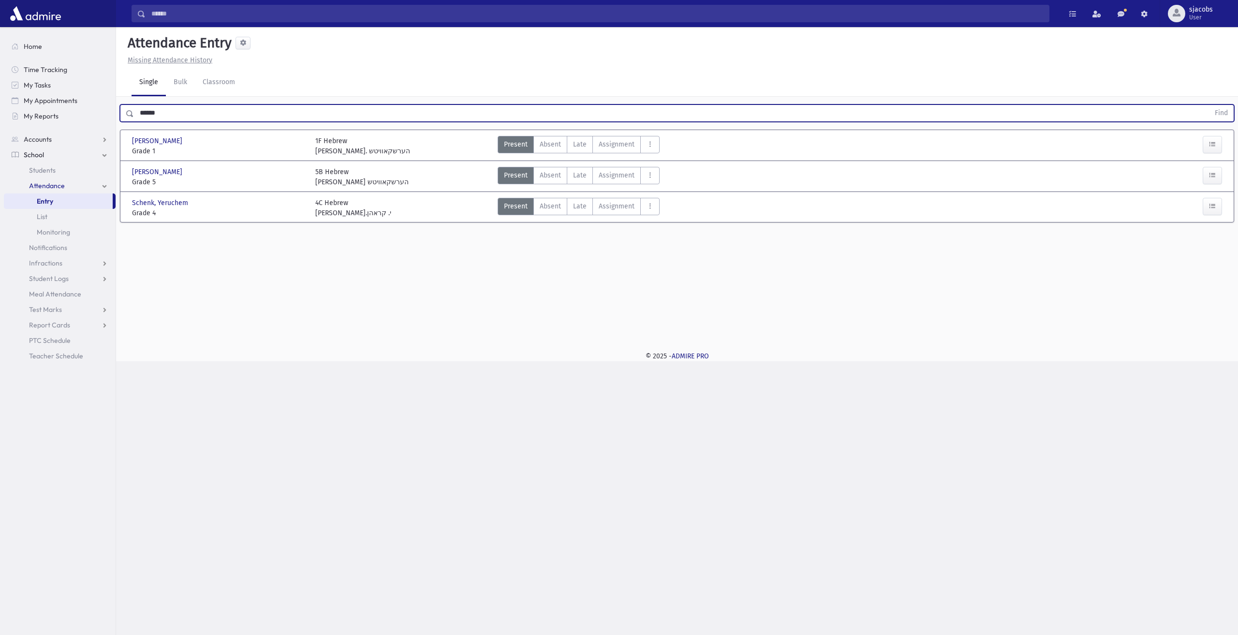
click at [1209, 105] on button "Find" at bounding box center [1221, 113] width 25 height 16
click at [588, 145] on label "Late Late" at bounding box center [580, 144] width 26 height 17
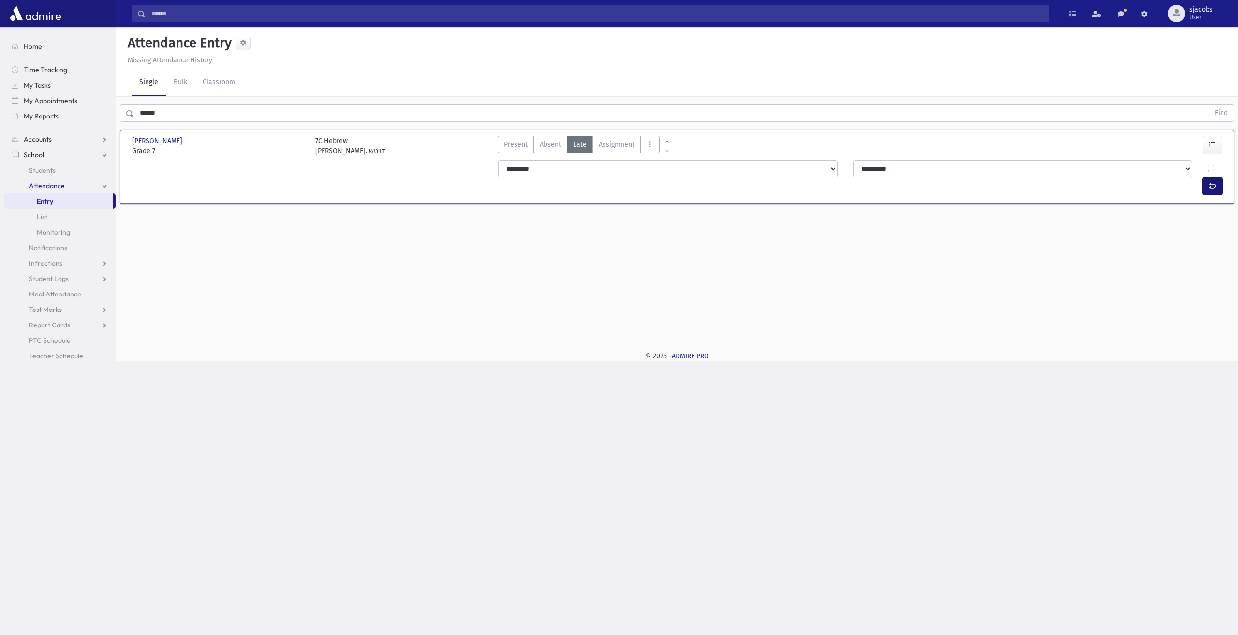
click at [1215, 182] on icon "button" at bounding box center [1212, 186] width 7 height 8
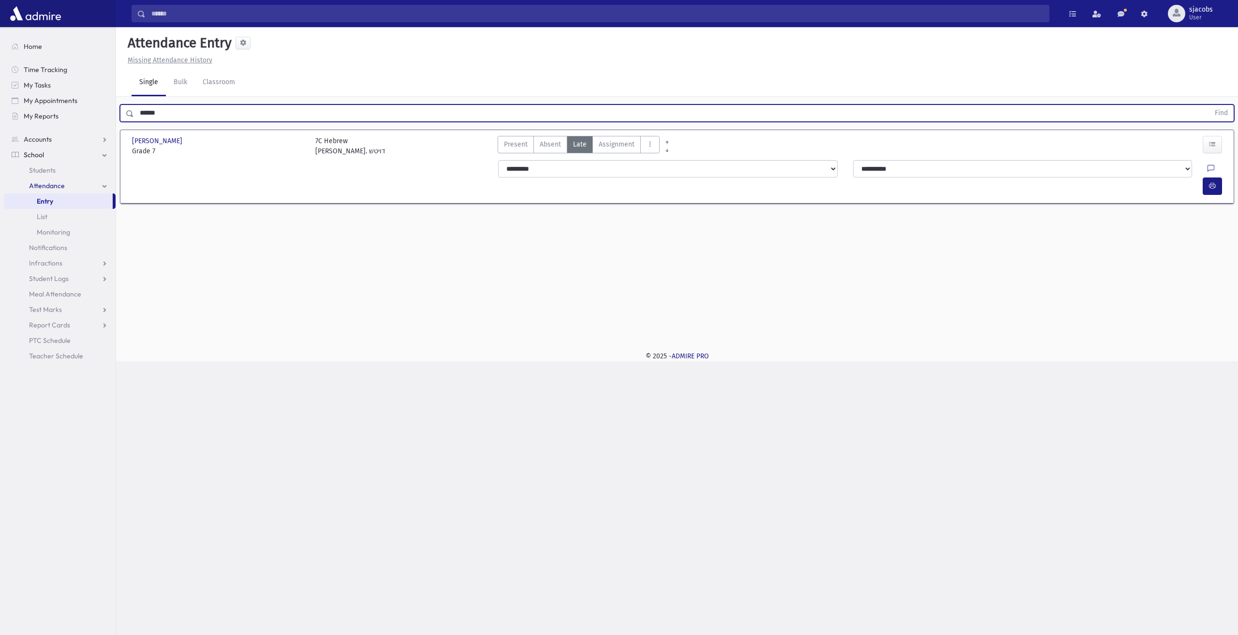
drag, startPoint x: 288, startPoint y: 114, endPoint x: 204, endPoint y: 128, distance: 85.4
click at [99, 114] on div "Search Results All Accounts" at bounding box center [619, 317] width 1238 height 635
type input "*******"
click at [1209, 105] on button "Find" at bounding box center [1221, 113] width 25 height 16
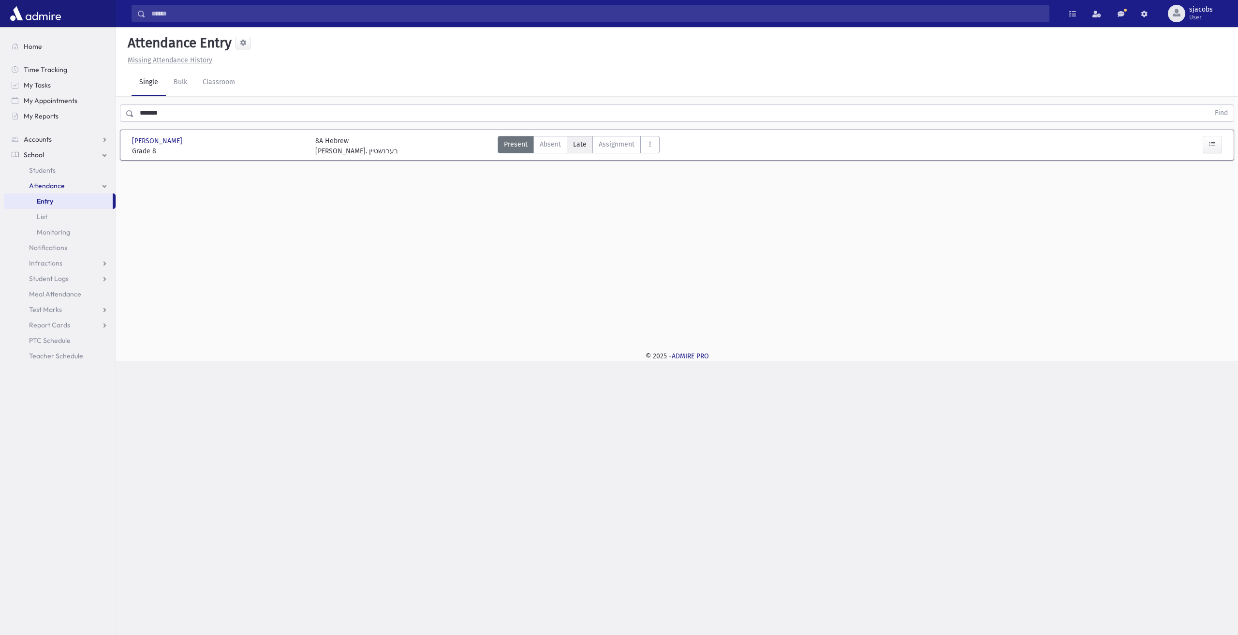
click at [578, 143] on span "Late" at bounding box center [580, 144] width 14 height 10
click at [1213, 182] on icon "button" at bounding box center [1212, 186] width 7 height 8
